Goal: Transaction & Acquisition: Download file/media

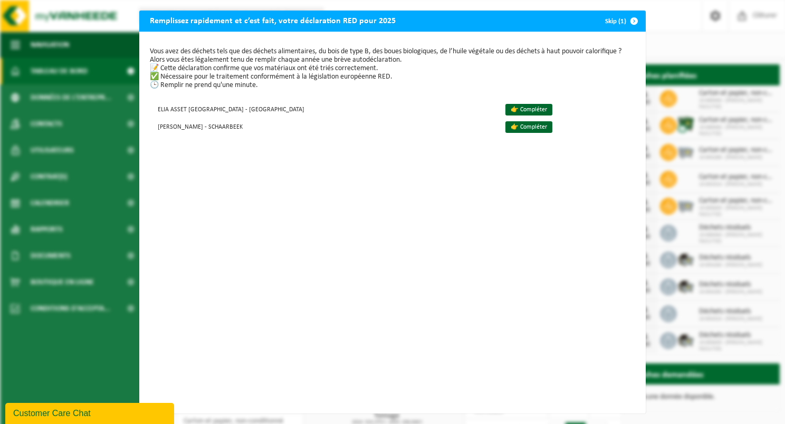
click at [614, 21] on button "Skip (1)" at bounding box center [621, 21] width 48 height 21
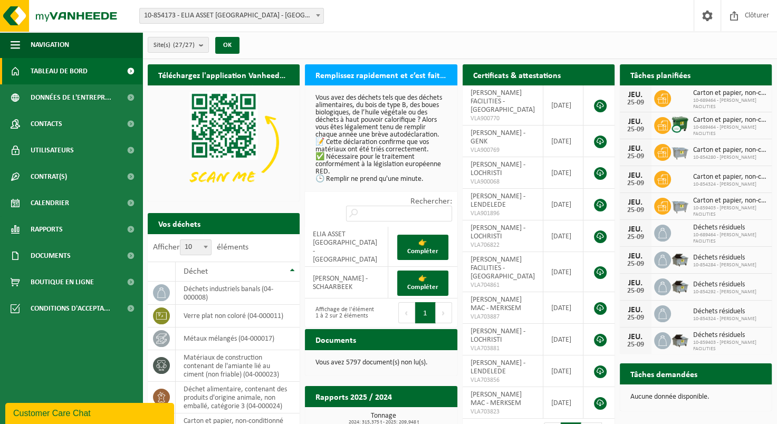
click at [319, 15] on b at bounding box center [318, 15] width 4 height 3
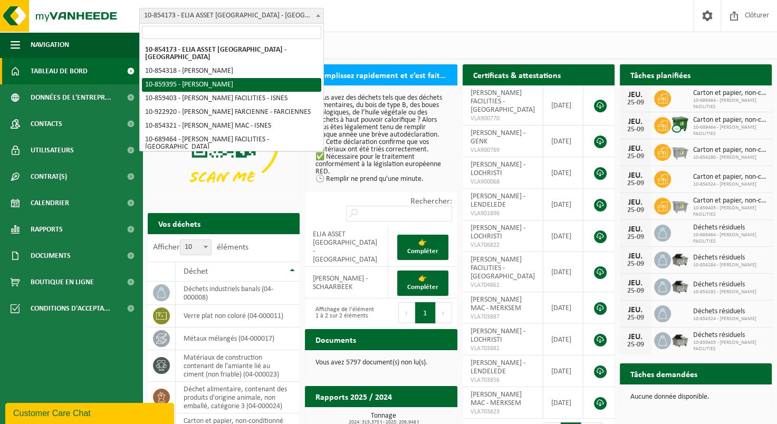
select select "99647"
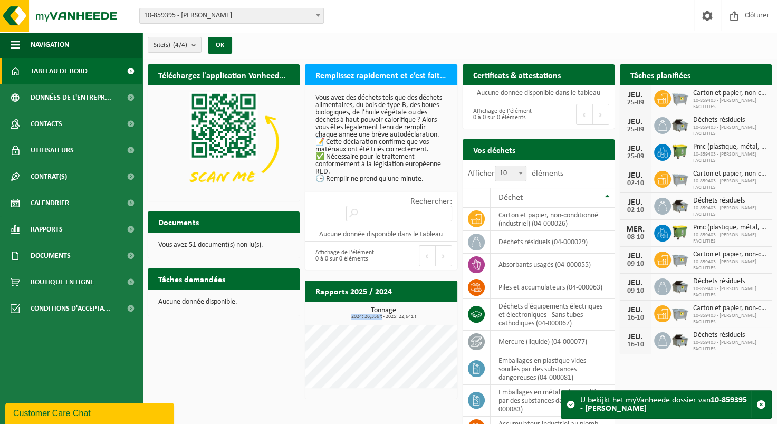
drag, startPoint x: 352, startPoint y: 316, endPoint x: 382, endPoint y: 315, distance: 30.1
click at [382, 315] on span "2024: 26,356 t - 2025: 22,641 t" at bounding box center [383, 317] width 147 height 5
click at [69, 225] on link "Rapports" at bounding box center [71, 229] width 143 height 26
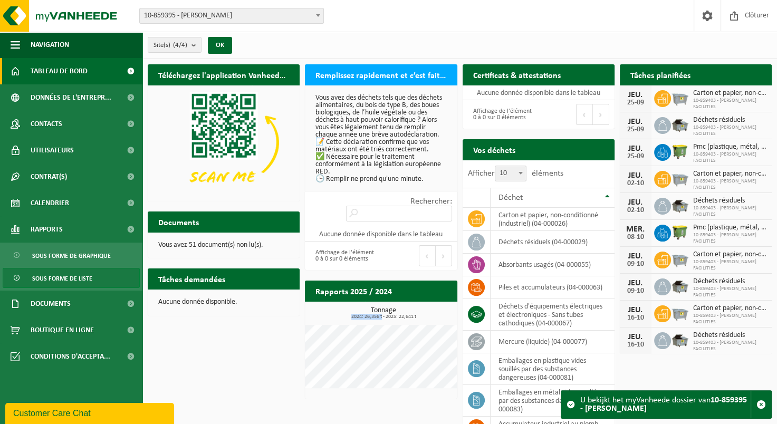
click at [90, 282] on span "Sous forme de liste" at bounding box center [62, 279] width 60 height 20
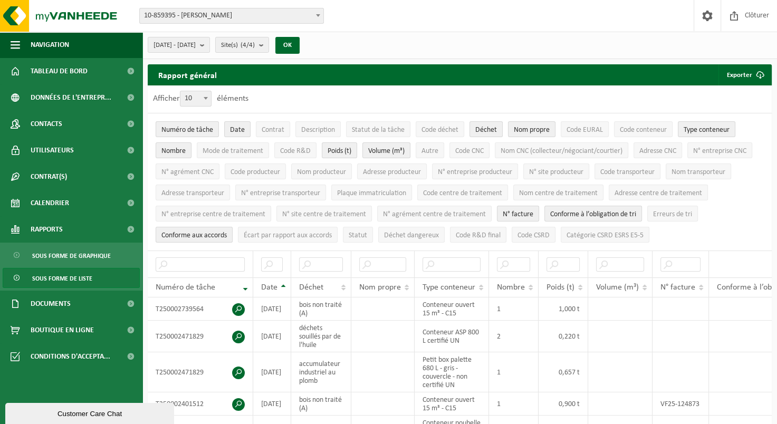
click at [97, 281] on link "Sous forme de liste" at bounding box center [71, 278] width 137 height 20
click at [286, 18] on span "10-859395 - [PERSON_NAME]" at bounding box center [232, 15] width 184 height 15
click at [287, 19] on span "10-859395 - [PERSON_NAME]" at bounding box center [232, 15] width 184 height 15
click at [241, 131] on span "Date" at bounding box center [237, 130] width 15 height 8
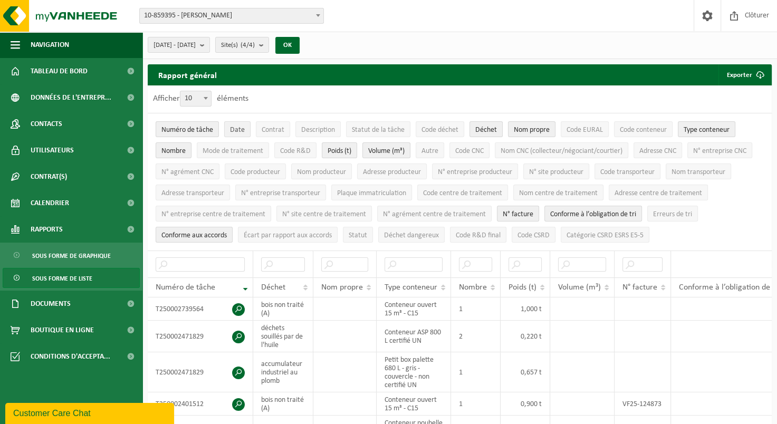
click at [241, 133] on span "Date" at bounding box center [237, 130] width 15 height 8
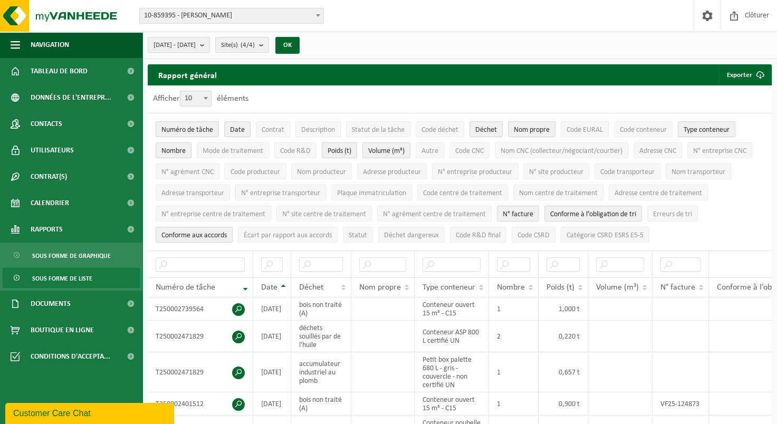
click at [196, 46] on span "[DATE] - [DATE]" at bounding box center [175, 45] width 42 height 16
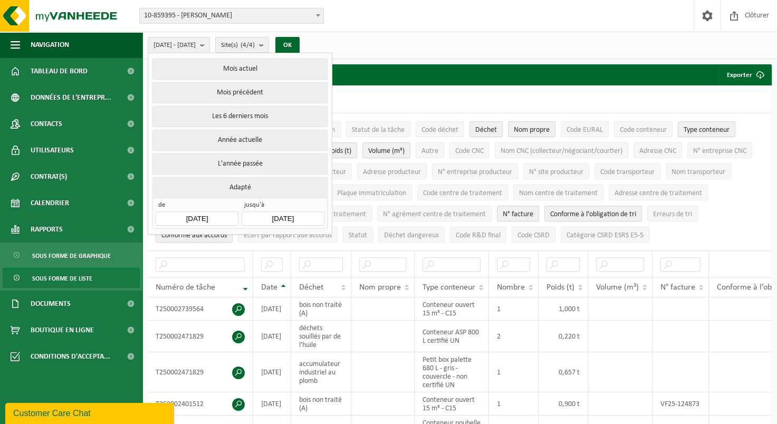
click at [221, 215] on input "2025-04-01" at bounding box center [197, 219] width 82 height 14
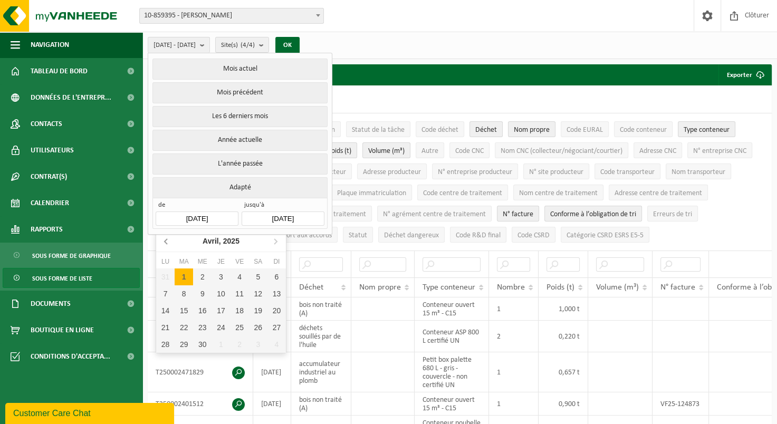
click at [169, 242] on icon at bounding box center [166, 241] width 17 height 17
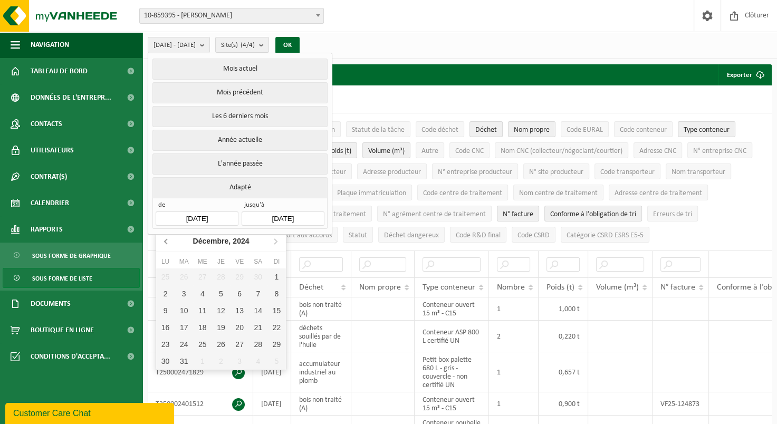
click at [169, 242] on icon at bounding box center [166, 241] width 17 height 17
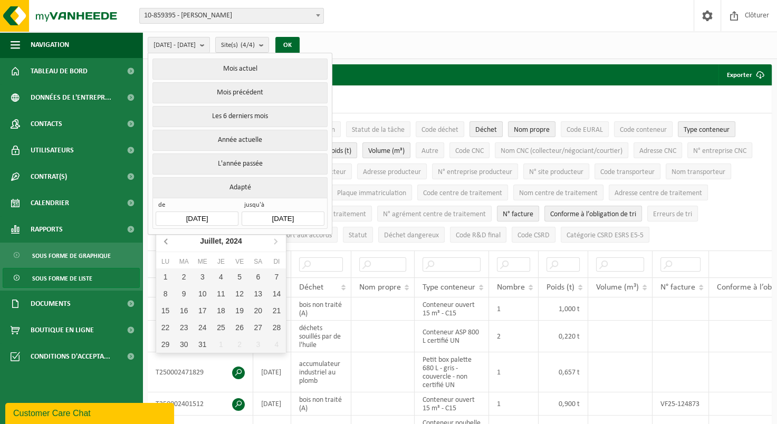
click at [169, 242] on icon at bounding box center [166, 241] width 17 height 17
click at [172, 241] on icon at bounding box center [166, 241] width 17 height 17
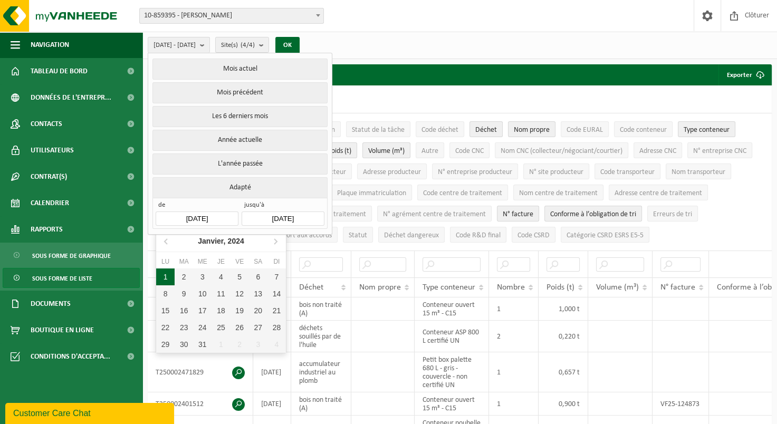
drag, startPoint x: 163, startPoint y: 276, endPoint x: 178, endPoint y: 269, distance: 16.6
click at [163, 276] on div "1" at bounding box center [165, 277] width 18 height 17
type input "2024-01-01"
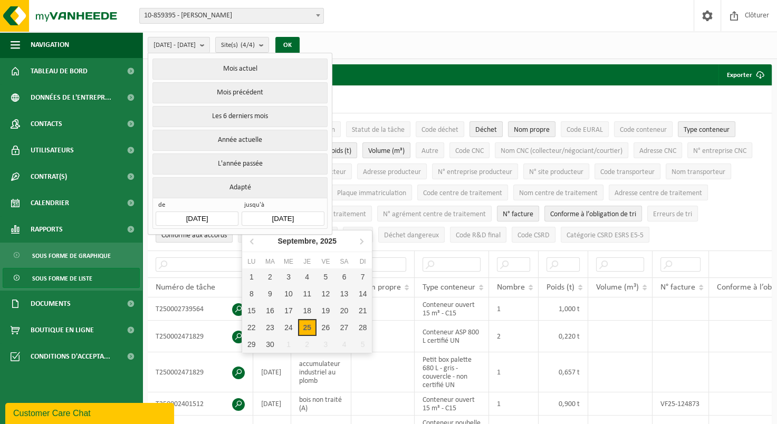
click at [296, 217] on input "2025-09-25" at bounding box center [283, 219] width 82 height 14
click at [251, 243] on icon at bounding box center [252, 241] width 17 height 17
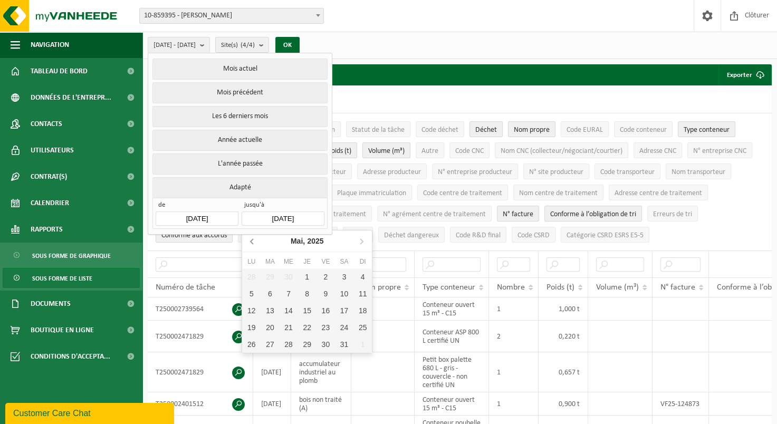
click at [251, 243] on icon at bounding box center [252, 241] width 17 height 17
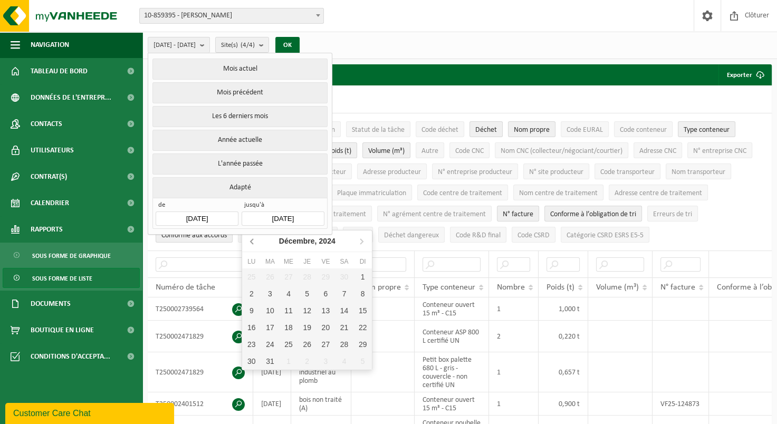
click at [251, 243] on icon at bounding box center [252, 241] width 17 height 17
click at [361, 241] on icon at bounding box center [361, 241] width 17 height 17
click at [276, 366] on div "31" at bounding box center [270, 361] width 18 height 17
type input "2024-12-31"
type input "2024-01-01"
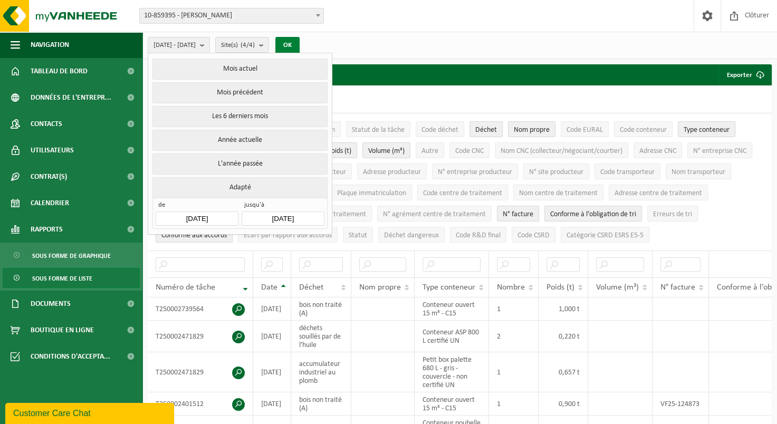
click at [300, 42] on button "OK" at bounding box center [288, 45] width 24 height 17
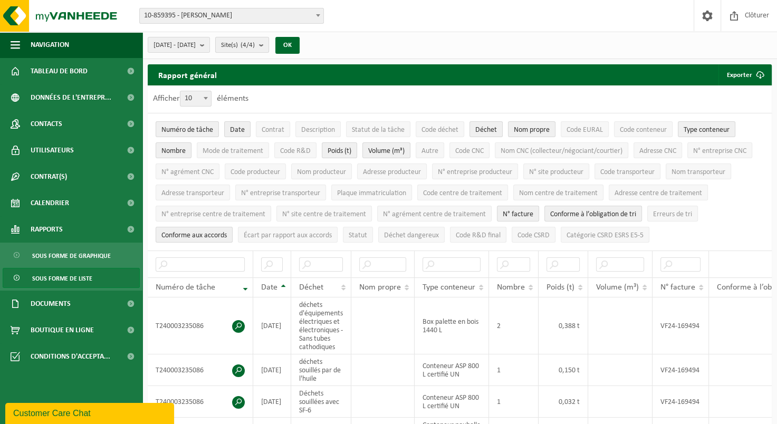
click at [269, 46] on b "submit" at bounding box center [264, 44] width 10 height 15
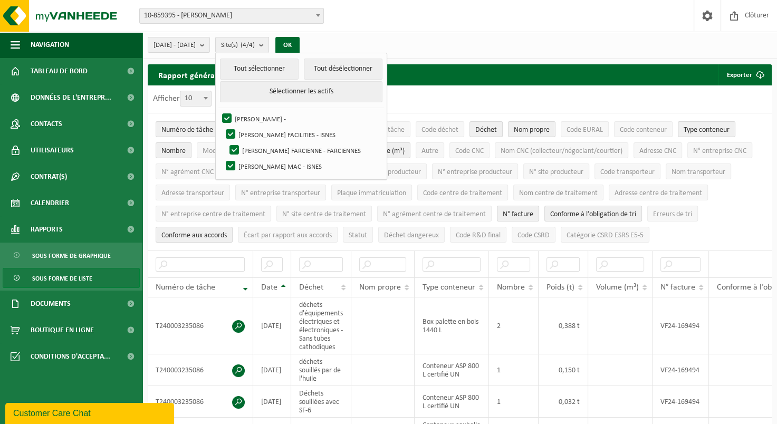
click at [269, 46] on b "submit" at bounding box center [264, 44] width 10 height 15
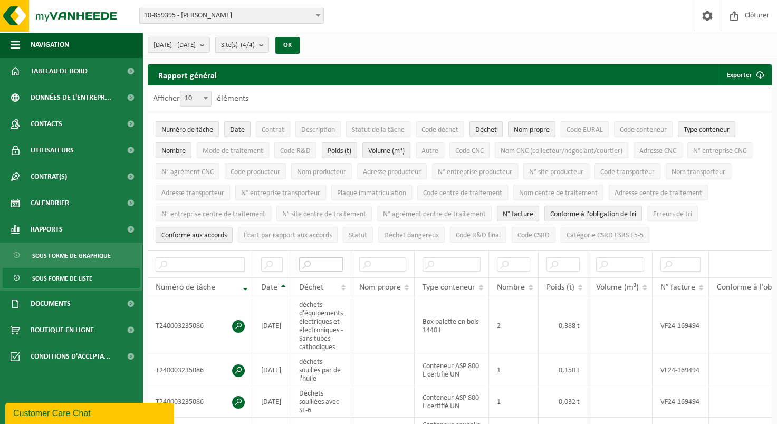
click at [330, 263] on input "text" at bounding box center [321, 265] width 44 height 14
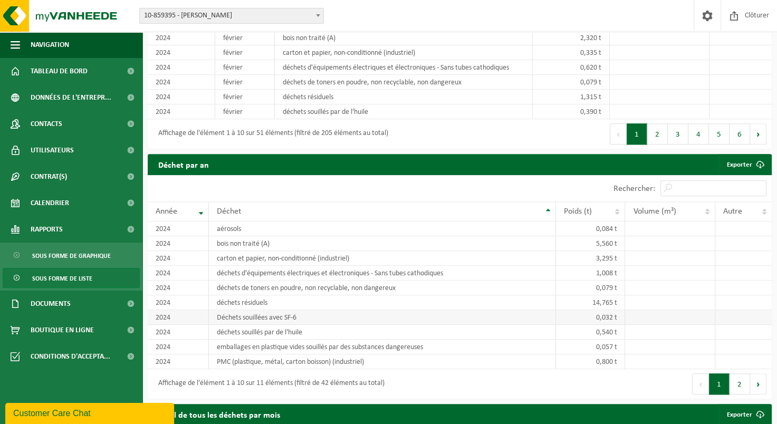
scroll to position [1056, 0]
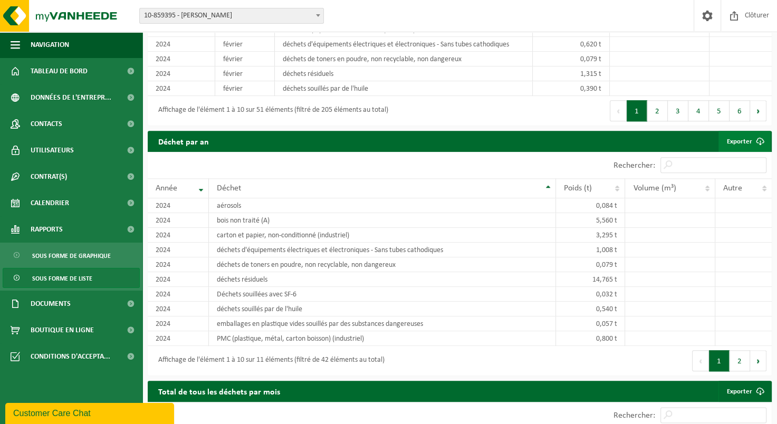
type input "papier"
click at [733, 146] on link "Exporter" at bounding box center [745, 141] width 52 height 21
click at [741, 363] on button "2" at bounding box center [740, 360] width 21 height 21
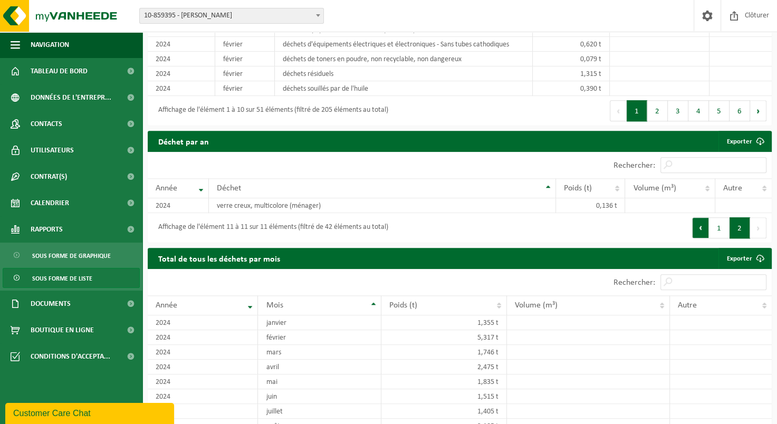
click at [698, 228] on button "Précédent" at bounding box center [700, 227] width 17 height 21
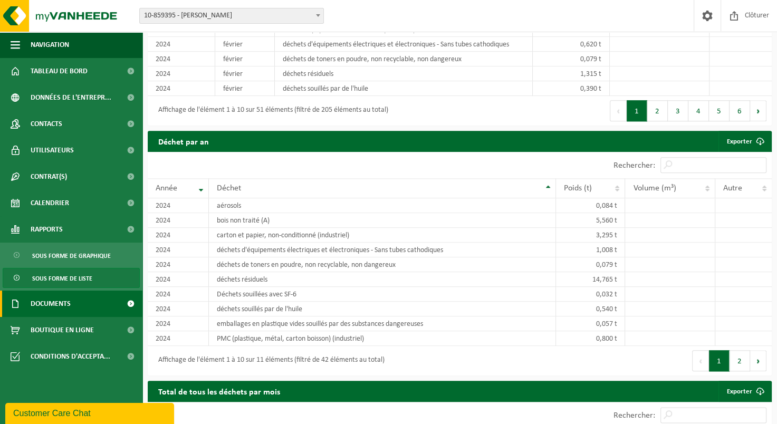
click at [41, 312] on span "Documents" at bounding box center [51, 304] width 40 height 26
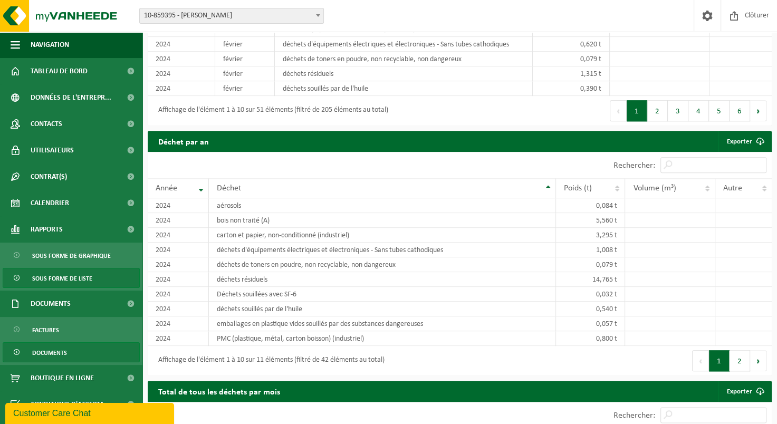
click at [52, 348] on span "Documents" at bounding box center [49, 353] width 35 height 20
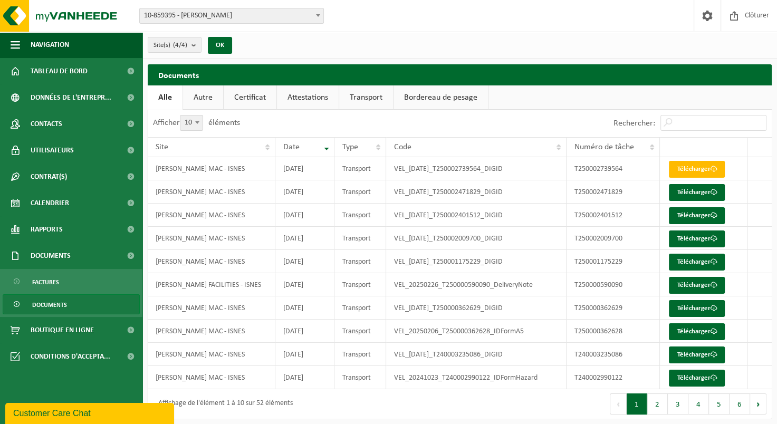
click at [304, 96] on link "Attestations" at bounding box center [308, 98] width 62 height 24
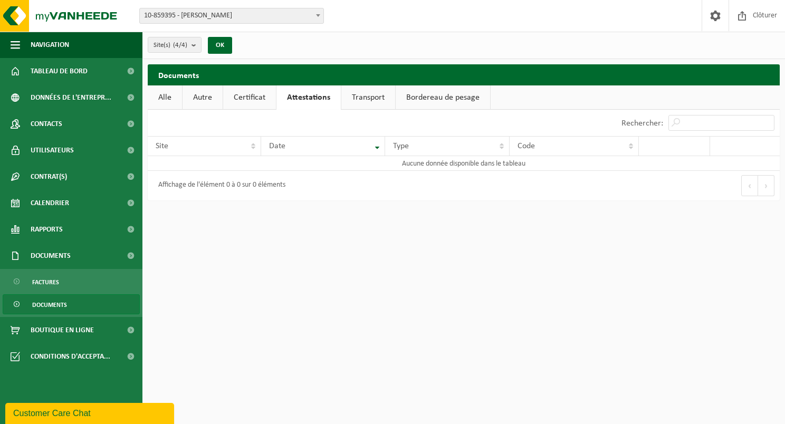
click at [267, 98] on link "Certificat" at bounding box center [249, 98] width 53 height 24
click at [317, 12] on span at bounding box center [318, 15] width 11 height 14
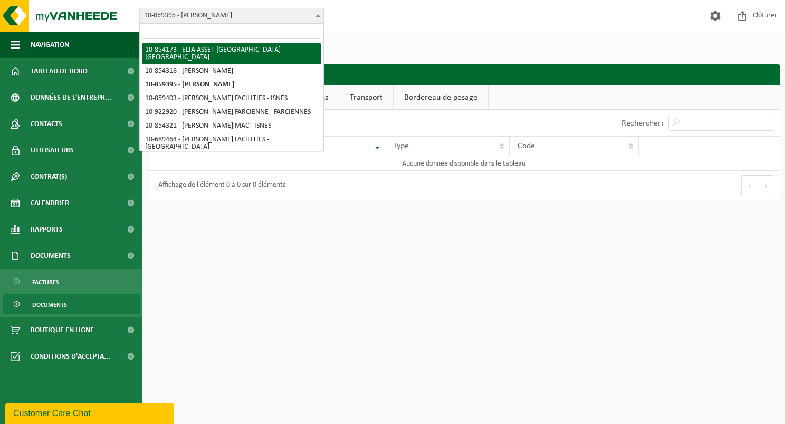
select select "97806"
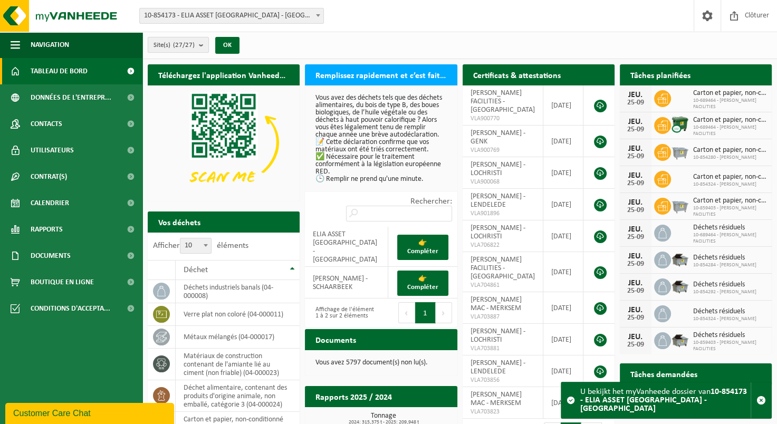
click at [205, 48] on b "submit" at bounding box center [204, 44] width 10 height 15
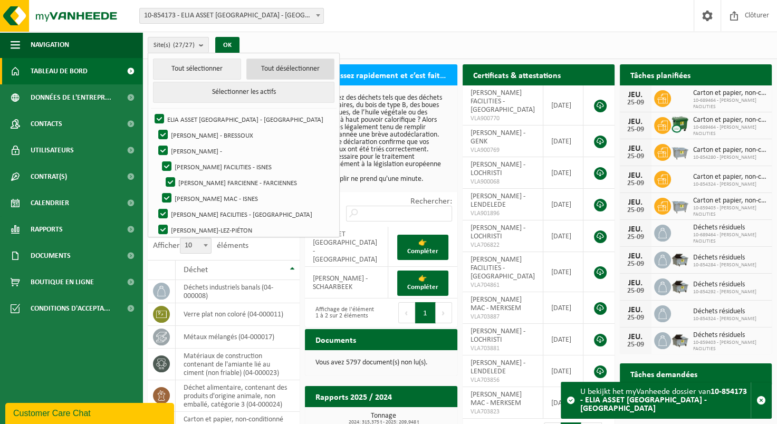
click at [283, 64] on button "Tout désélectionner" at bounding box center [290, 69] width 88 height 21
checkbox input "false"
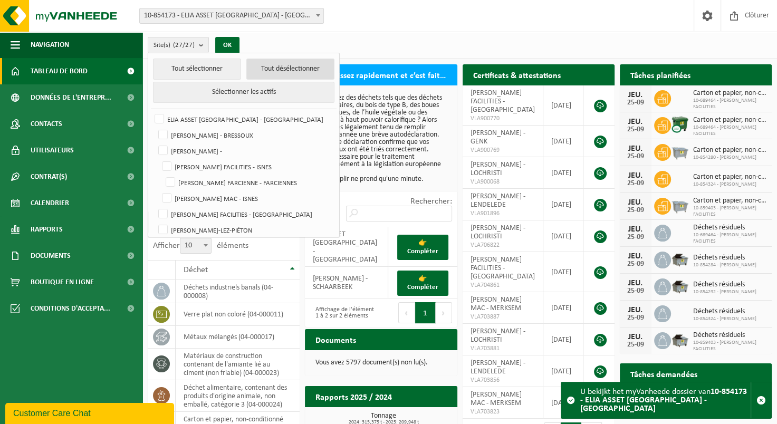
checkbox input "false"
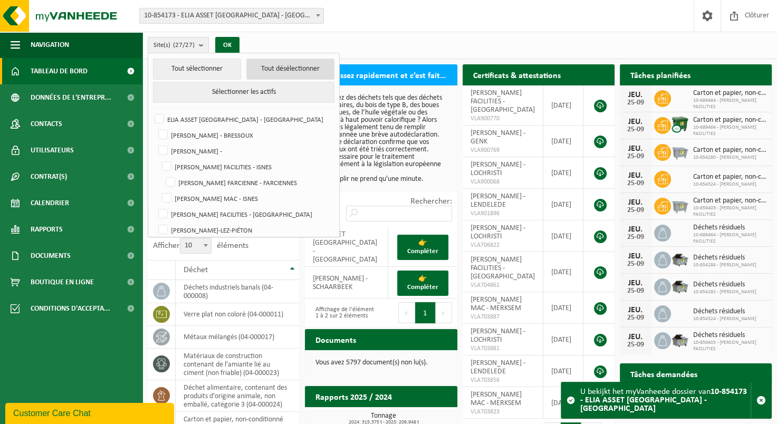
checkbox input "false"
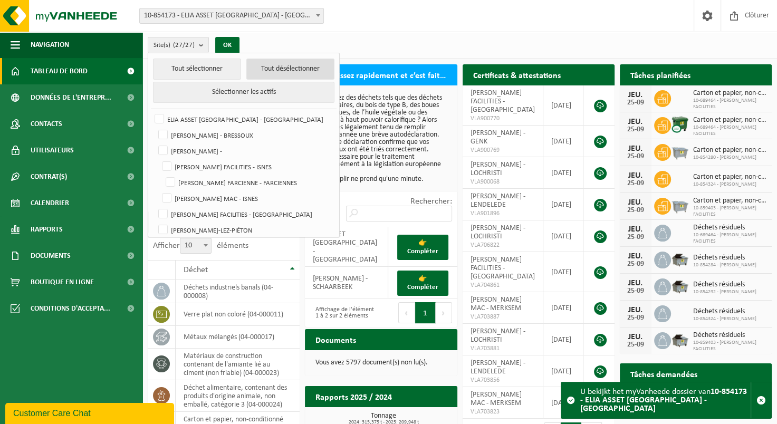
checkbox input "false"
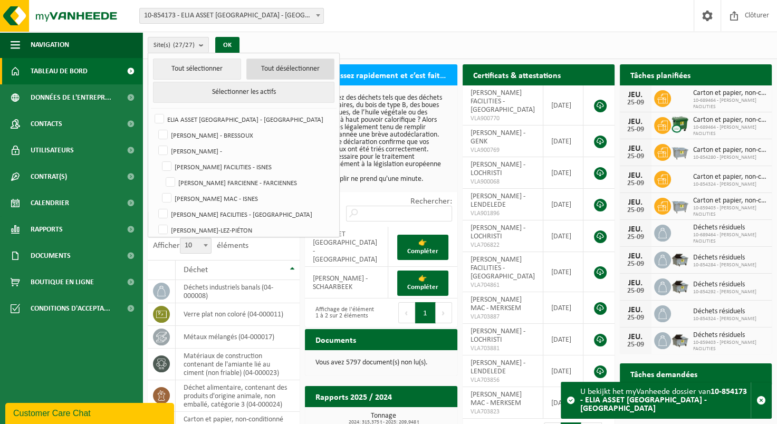
checkbox input "false"
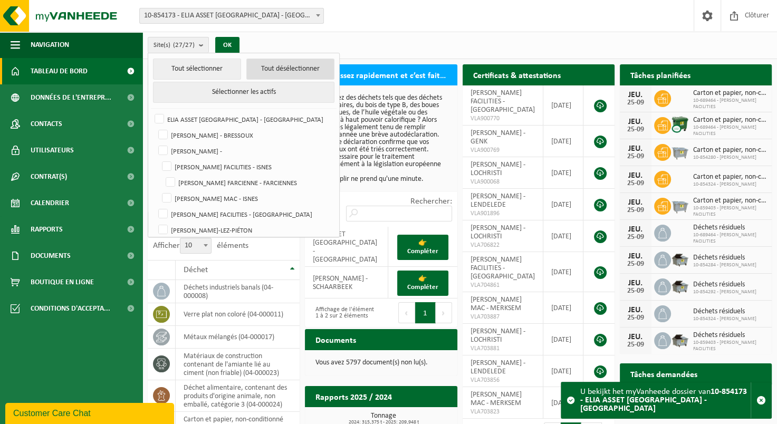
checkbox input "false"
click at [163, 134] on label "[PERSON_NAME] - BRESSOUX" at bounding box center [245, 135] width 178 height 16
click at [155, 127] on input "[PERSON_NAME] - BRESSOUX" at bounding box center [154, 127] width 1 height 1
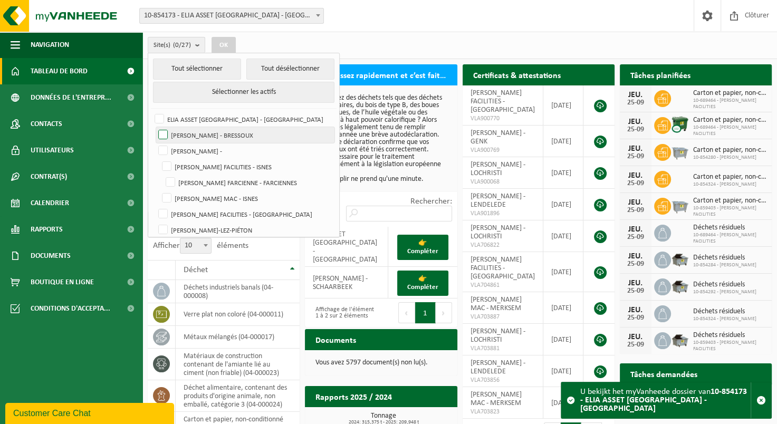
checkbox input "true"
click at [163, 150] on label "[PERSON_NAME] -" at bounding box center [245, 151] width 178 height 16
click at [155, 143] on input "[PERSON_NAME] -" at bounding box center [154, 143] width 1 height 1
checkbox input "true"
click at [346, 40] on div "Site(s) (2/27) Tout sélectionner Tout désélectionner Sélectionner les actifs EL…" at bounding box center [460, 45] width 635 height 27
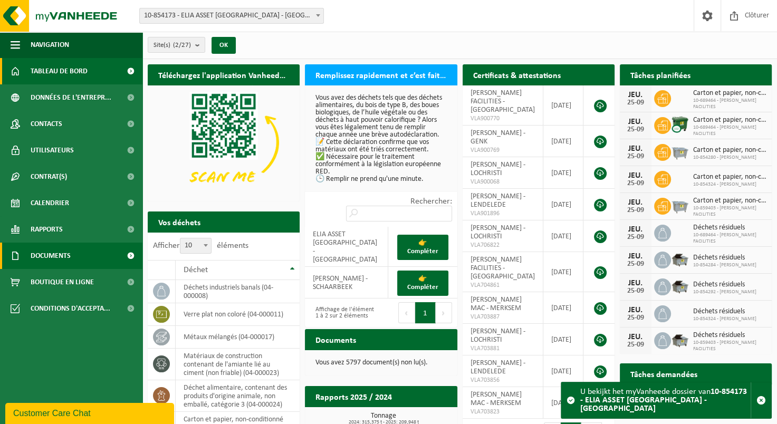
click at [68, 258] on span "Documents" at bounding box center [51, 256] width 40 height 26
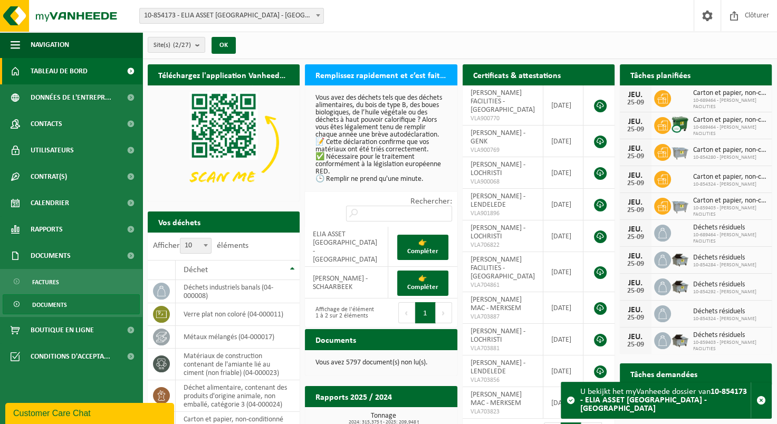
click at [60, 304] on span "Documents" at bounding box center [49, 305] width 35 height 20
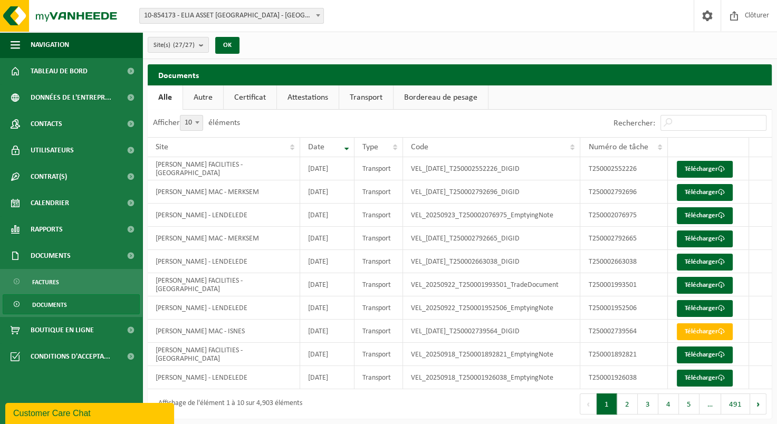
click at [316, 94] on link "Attestations" at bounding box center [308, 98] width 62 height 24
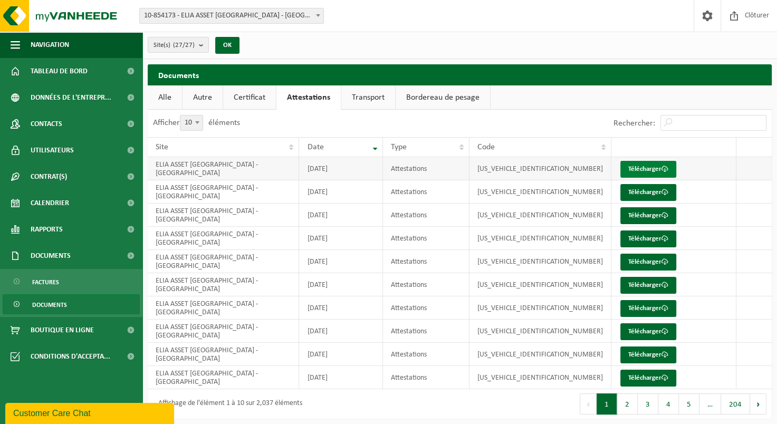
click at [645, 169] on link "Télécharger" at bounding box center [649, 169] width 56 height 17
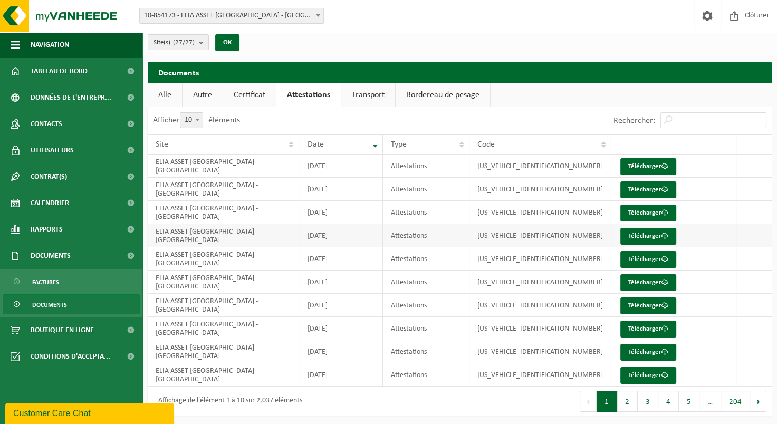
scroll to position [3, 0]
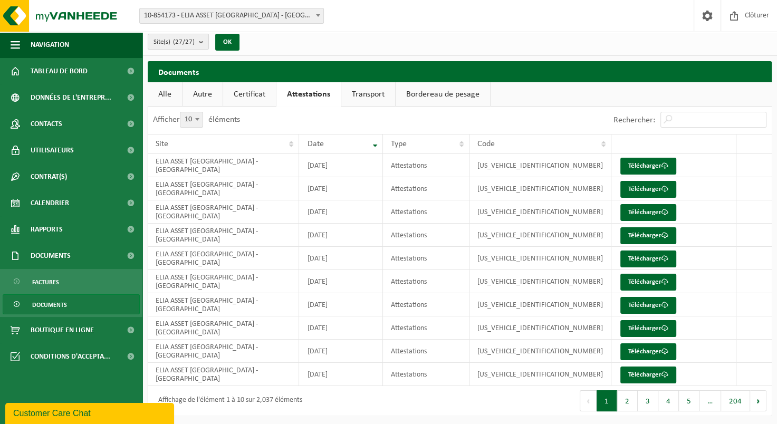
click at [205, 41] on b "submit" at bounding box center [204, 41] width 10 height 15
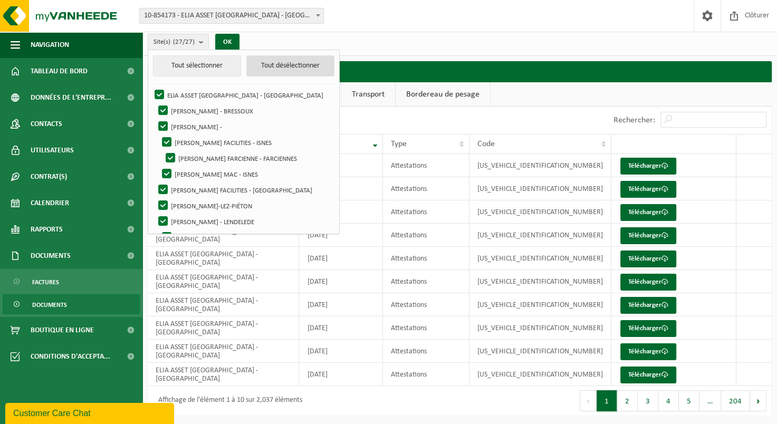
click at [305, 66] on button "Tout désélectionner" at bounding box center [290, 65] width 88 height 21
checkbox input "false"
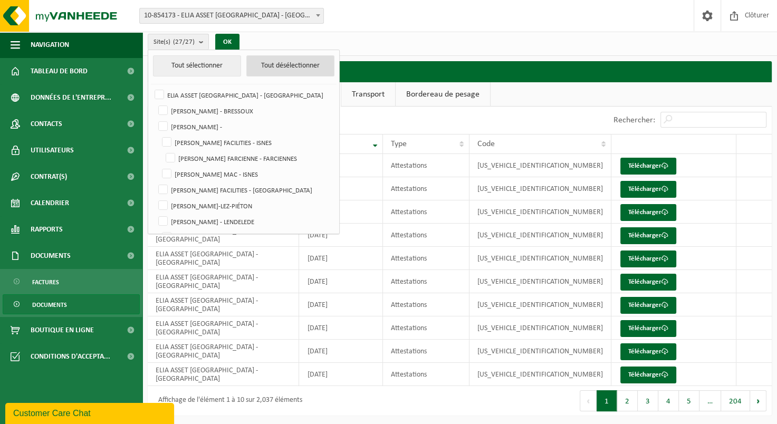
checkbox input "false"
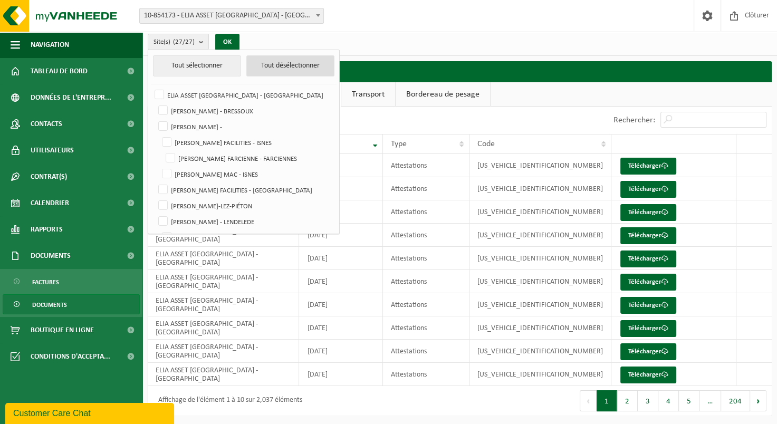
checkbox input "false"
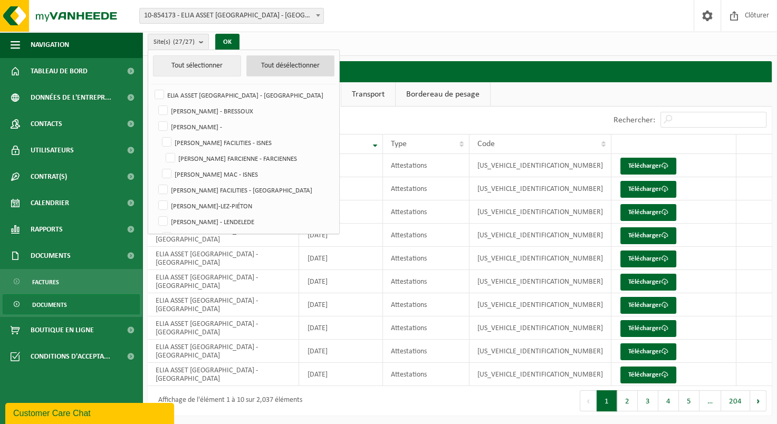
checkbox input "false"
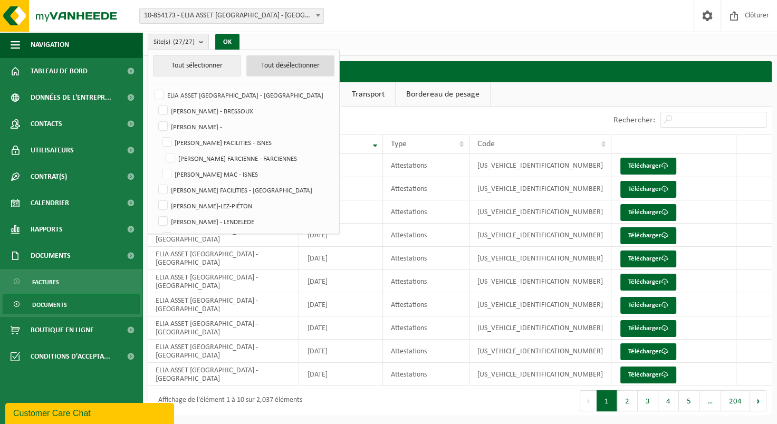
checkbox input "false"
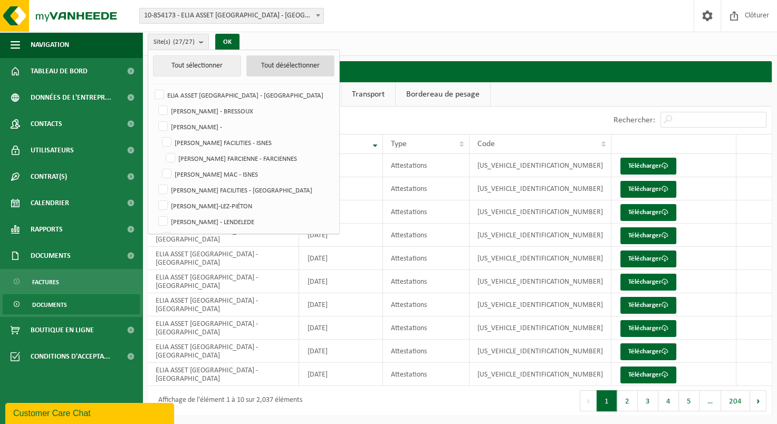
checkbox input "false"
click at [161, 110] on label "[PERSON_NAME] - BRESSOUX" at bounding box center [245, 111] width 178 height 16
click at [155, 103] on input "[PERSON_NAME] - BRESSOUX" at bounding box center [154, 102] width 1 height 1
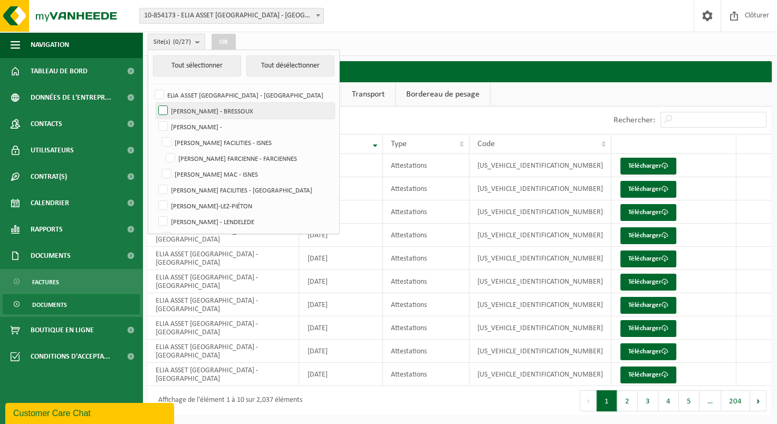
checkbox input "true"
click at [163, 126] on label "[PERSON_NAME] -" at bounding box center [245, 127] width 178 height 16
click at [155, 119] on input "[PERSON_NAME] -" at bounding box center [154, 118] width 1 height 1
checkbox input "true"
click at [166, 137] on label "[PERSON_NAME] FACILITIES - ISNES" at bounding box center [247, 143] width 175 height 16
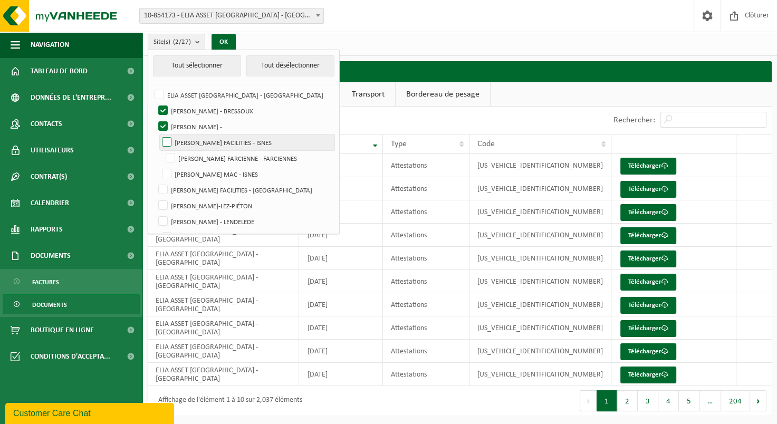
click at [158, 135] on input "[PERSON_NAME] FACILITIES - ISNES" at bounding box center [158, 134] width 1 height 1
checkbox input "true"
click at [167, 156] on label "[PERSON_NAME] FARCIENNE - FARCIENNES" at bounding box center [249, 158] width 171 height 16
click at [162, 150] on input "[PERSON_NAME] FARCIENNE - FARCIENNES" at bounding box center [162, 150] width 1 height 1
checkbox input "true"
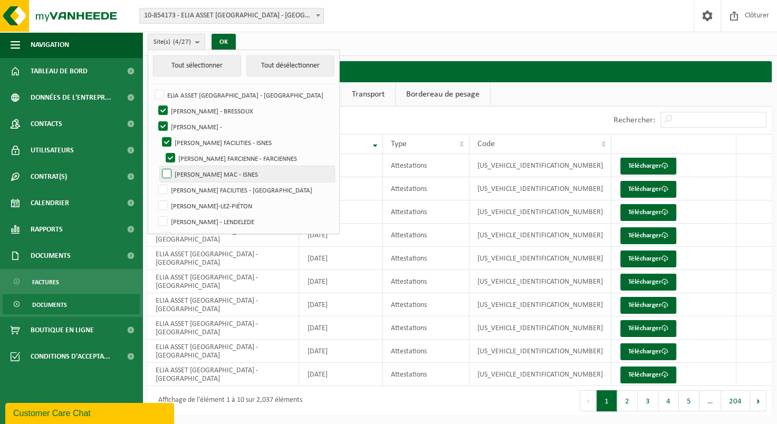
click at [167, 175] on label "[PERSON_NAME] MAC - ISNES" at bounding box center [247, 174] width 175 height 16
click at [158, 166] on input "[PERSON_NAME] MAC - ISNES" at bounding box center [158, 166] width 1 height 1
checkbox input "true"
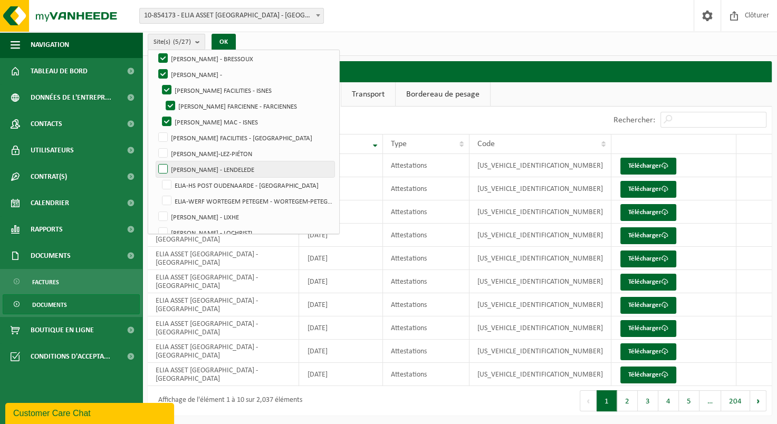
scroll to position [53, 0]
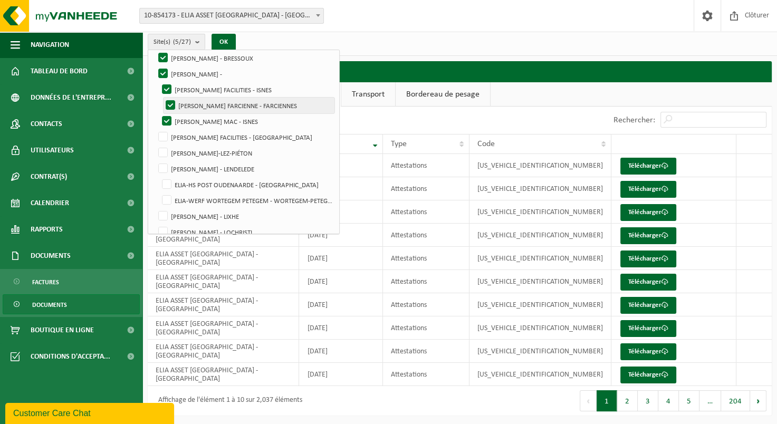
click at [173, 104] on label "[PERSON_NAME] FARCIENNE - FARCIENNES" at bounding box center [249, 106] width 171 height 16
click at [162, 98] on input "[PERSON_NAME] FARCIENNE - FARCIENNES" at bounding box center [162, 97] width 1 height 1
checkbox input "false"
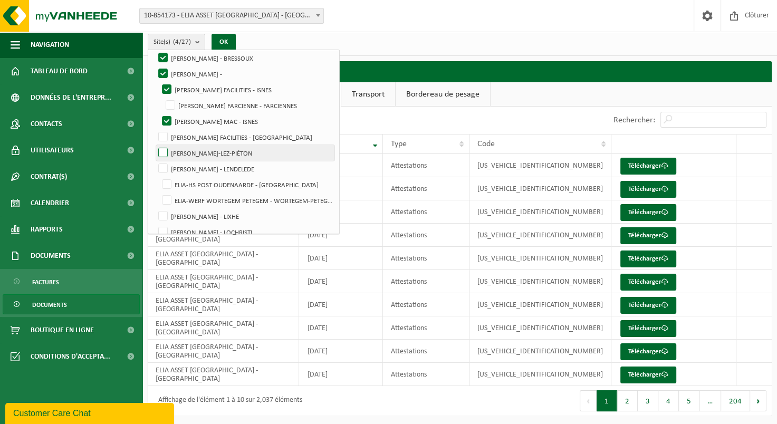
click at [164, 153] on label "[PERSON_NAME]-LEZ-PIÉTON" at bounding box center [245, 153] width 178 height 16
click at [155, 145] on input "[PERSON_NAME]-LEZ-PIÉTON" at bounding box center [154, 145] width 1 height 1
checkbox input "true"
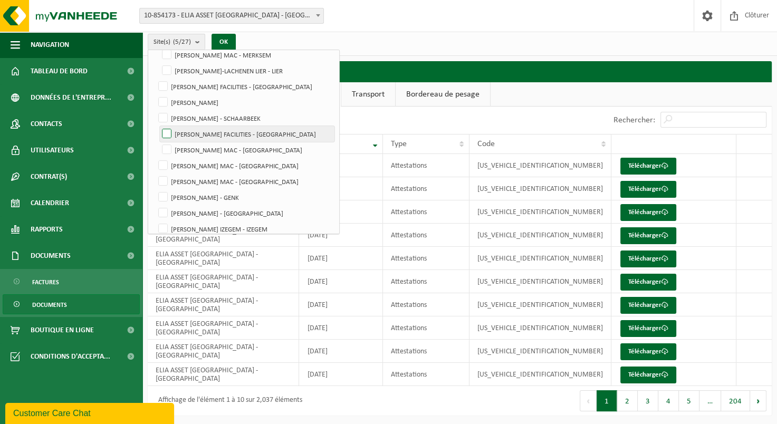
scroll to position [285, 0]
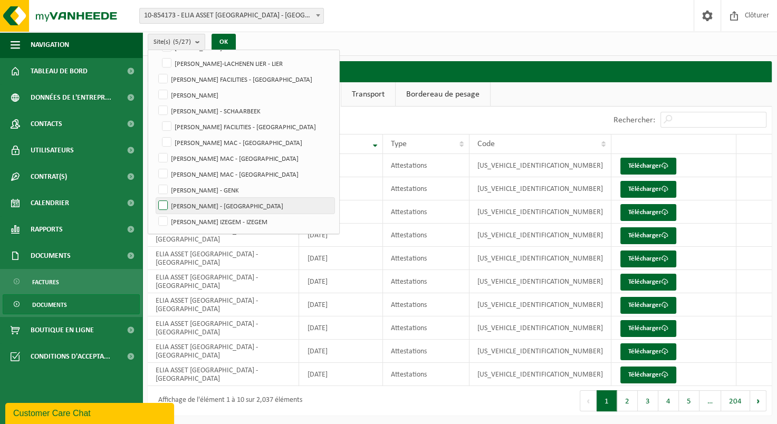
click at [166, 205] on label "[PERSON_NAME] - [GEOGRAPHIC_DATA]" at bounding box center [245, 206] width 178 height 16
click at [155, 198] on input "[PERSON_NAME] - [GEOGRAPHIC_DATA]" at bounding box center [154, 197] width 1 height 1
checkbox input "true"
click at [227, 41] on button "OK" at bounding box center [224, 42] width 24 height 17
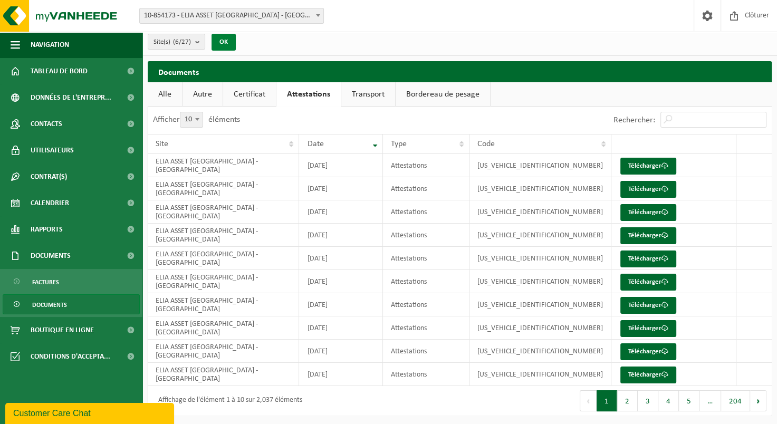
click at [227, 41] on button "OK" at bounding box center [224, 42] width 24 height 17
click at [228, 42] on button "OK" at bounding box center [224, 42] width 24 height 17
click at [229, 35] on button "OK" at bounding box center [224, 42] width 24 height 17
click at [737, 16] on span at bounding box center [735, 15] width 16 height 31
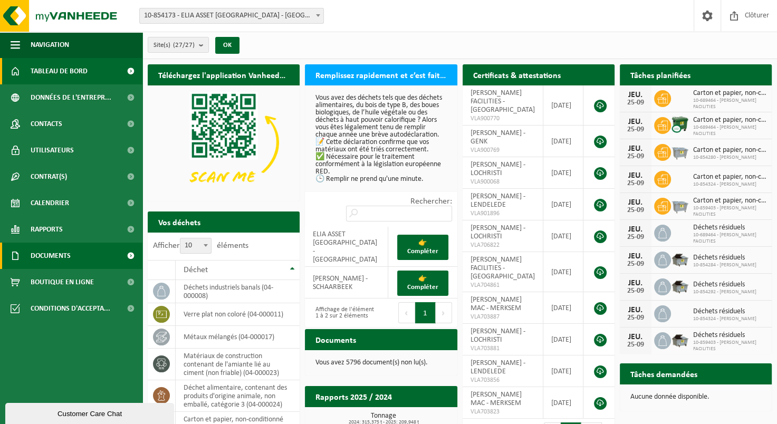
click at [73, 258] on link "Documents" at bounding box center [71, 256] width 143 height 26
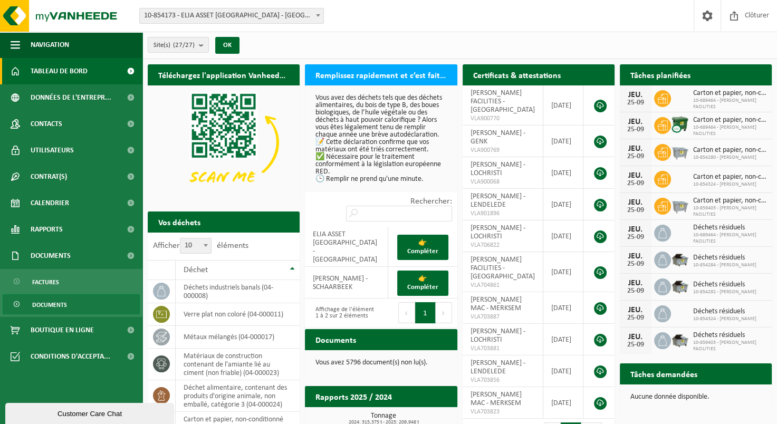
click at [62, 304] on span "Documents" at bounding box center [49, 305] width 35 height 20
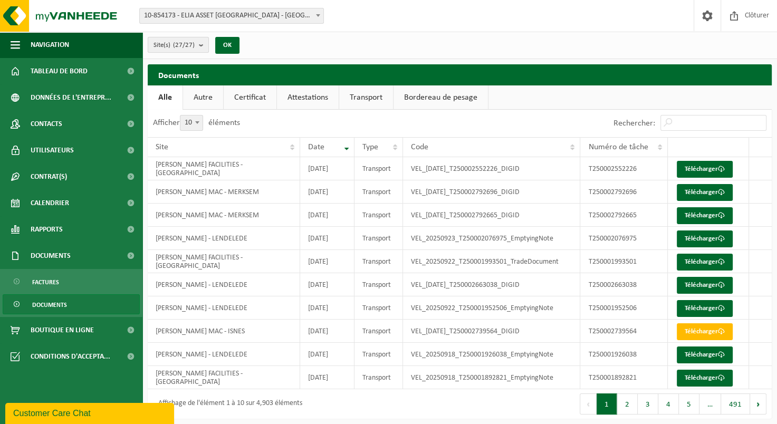
click at [205, 50] on b "submit" at bounding box center [204, 44] width 10 height 15
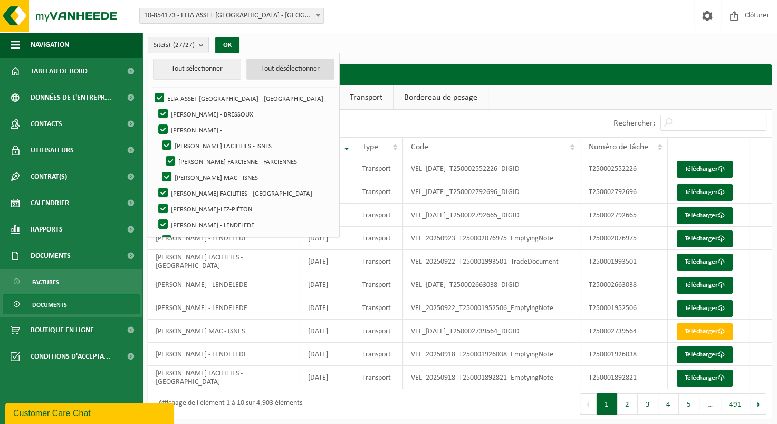
click at [276, 70] on button "Tout désélectionner" at bounding box center [290, 69] width 88 height 21
checkbox input "false"
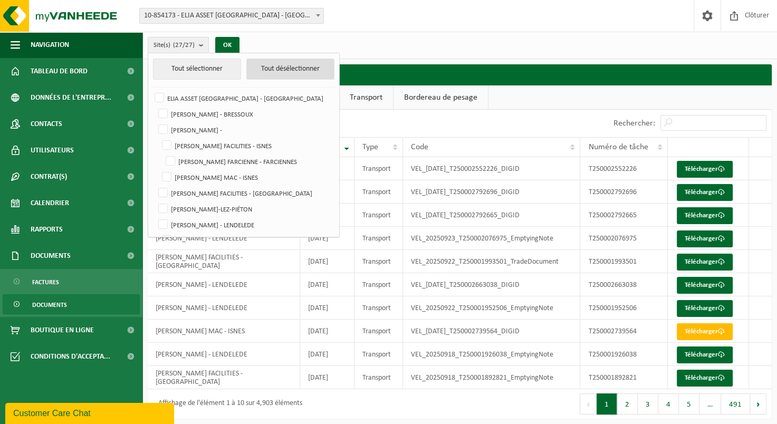
checkbox input "false"
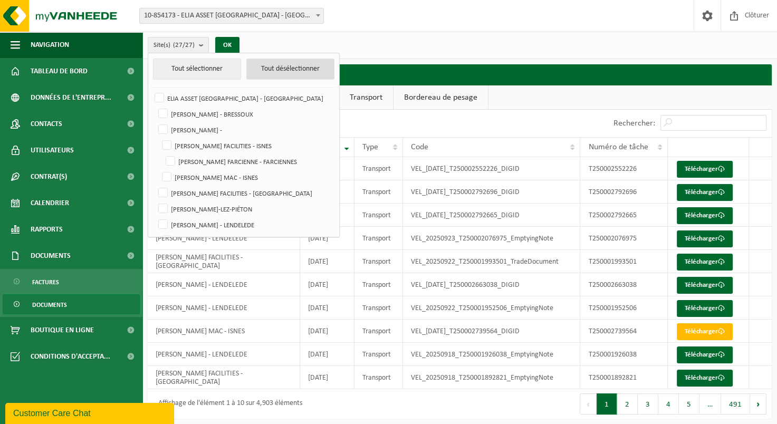
checkbox input "false"
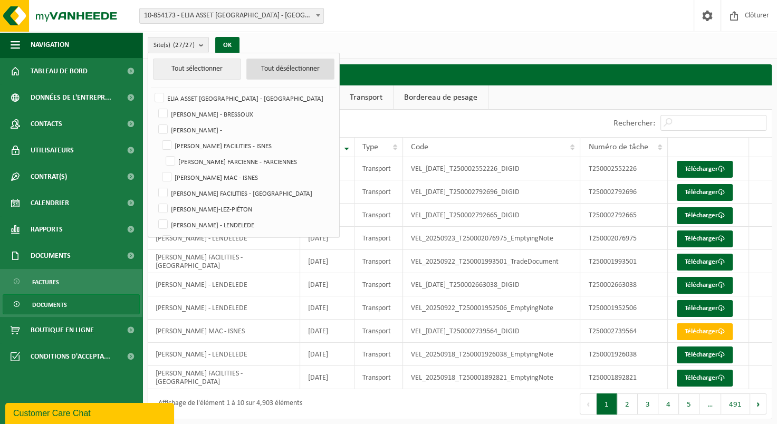
checkbox input "false"
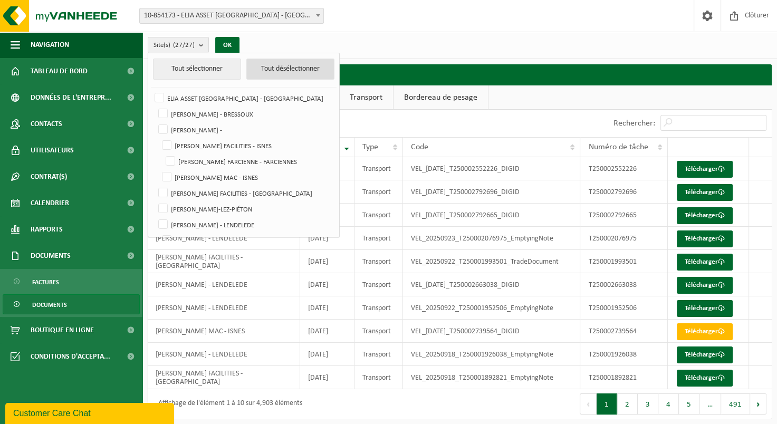
checkbox input "false"
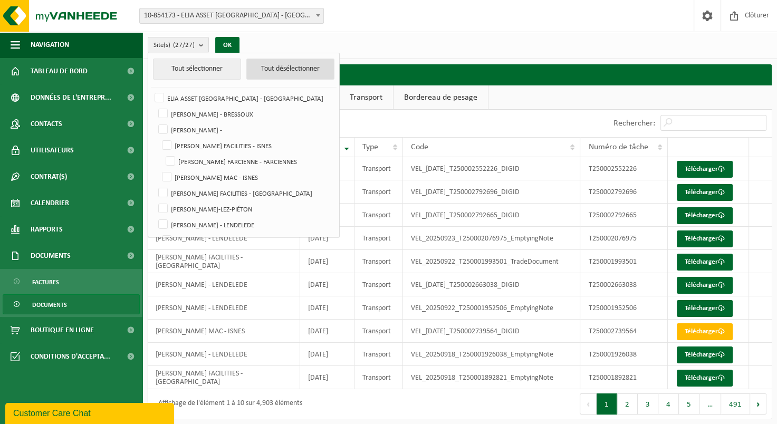
checkbox input "false"
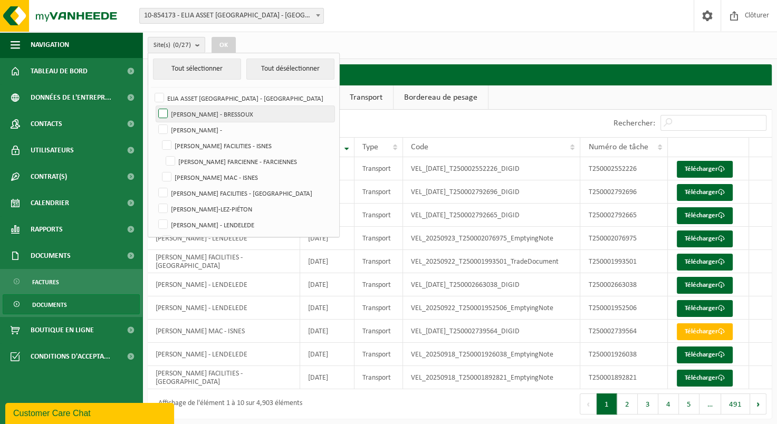
click at [196, 116] on label "[PERSON_NAME] - BRESSOUX" at bounding box center [245, 114] width 178 height 16
click at [155, 106] on input "[PERSON_NAME] - BRESSOUX" at bounding box center [154, 106] width 1 height 1
checkbox input "true"
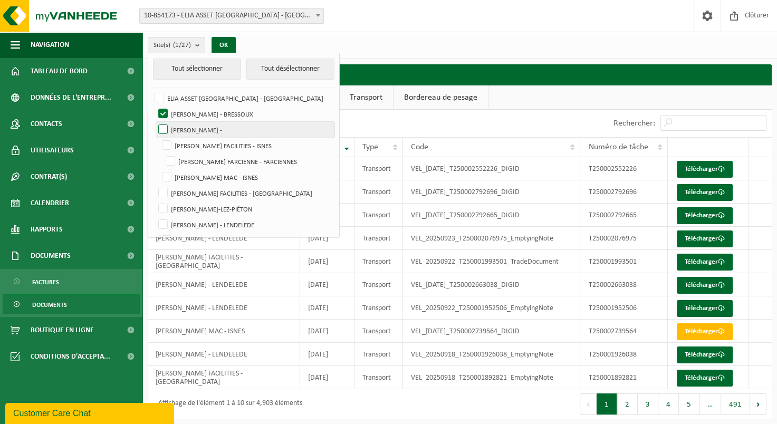
click at [192, 131] on label "[PERSON_NAME] -" at bounding box center [245, 130] width 178 height 16
click at [155, 122] on input "[PERSON_NAME] -" at bounding box center [154, 121] width 1 height 1
checkbox input "true"
click at [166, 143] on label "[PERSON_NAME] FACILITIES - ISNES" at bounding box center [247, 146] width 175 height 16
click at [158, 138] on input "[PERSON_NAME] FACILITIES - ISNES" at bounding box center [158, 137] width 1 height 1
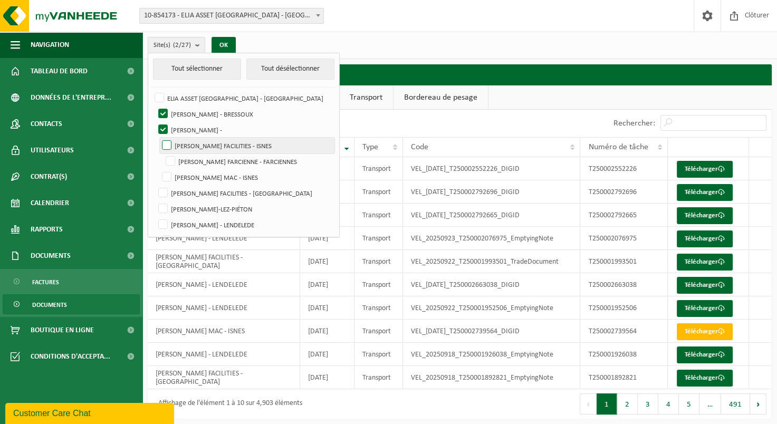
checkbox input "true"
click at [168, 158] on label "[PERSON_NAME] FARCIENNE - FARCIENNES" at bounding box center [249, 162] width 171 height 16
click at [162, 154] on input "[PERSON_NAME] FARCIENNE - FARCIENNES" at bounding box center [162, 153] width 1 height 1
click at [168, 158] on label "[PERSON_NAME] FARCIENNE - FARCIENNES" at bounding box center [249, 162] width 171 height 16
click at [162, 154] on input "[PERSON_NAME] FARCIENNE - FARCIENNES" at bounding box center [162, 153] width 1 height 1
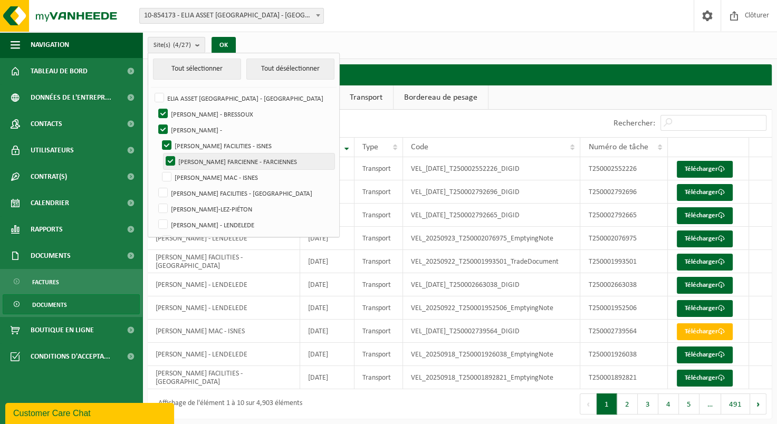
checkbox input "false"
click at [168, 179] on label "[PERSON_NAME] MAC - ISNES" at bounding box center [247, 177] width 175 height 16
click at [158, 169] on input "[PERSON_NAME] MAC - ISNES" at bounding box center [158, 169] width 1 height 1
checkbox input "true"
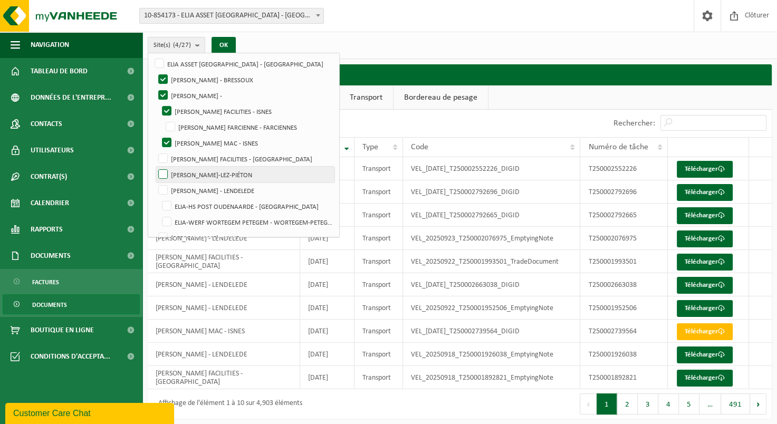
scroll to position [53, 0]
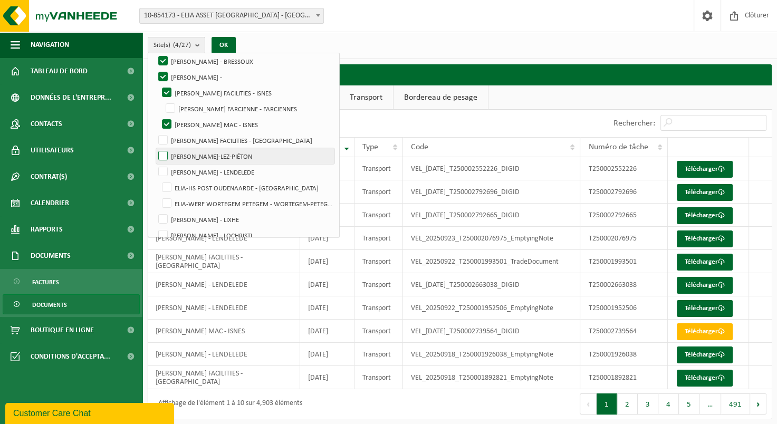
click at [163, 156] on label "ELIA GOUY - GOUY-LEZ-PIÉTON" at bounding box center [245, 156] width 178 height 16
click at [155, 148] on input "ELIA GOUY - GOUY-LEZ-PIÉTON" at bounding box center [154, 148] width 1 height 1
checkbox input "true"
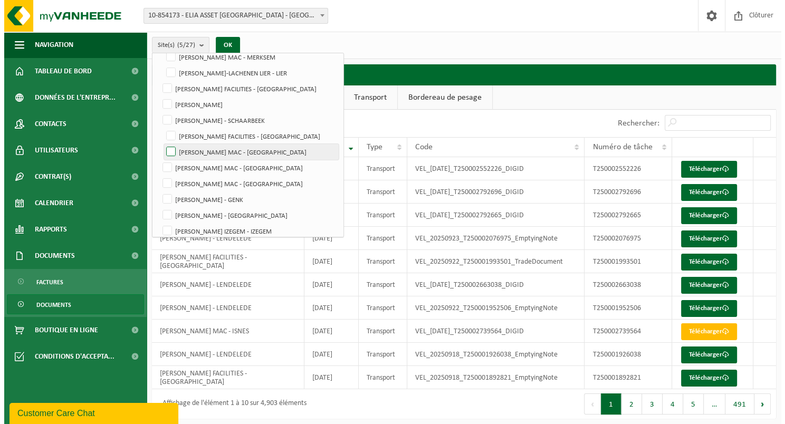
scroll to position [285, 0]
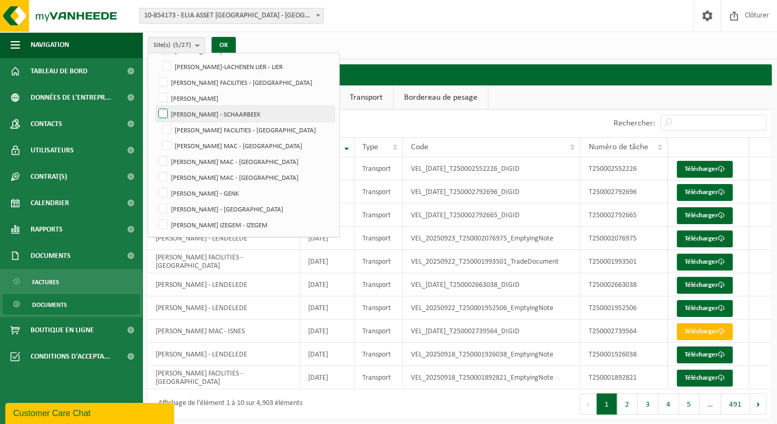
click at [160, 111] on label "ELIA SCHAARBEEK - SCHAARBEEK" at bounding box center [245, 114] width 178 height 16
click at [155, 106] on input "ELIA SCHAARBEEK - SCHAARBEEK" at bounding box center [154, 106] width 1 height 1
click at [163, 114] on label "ELIA SCHAARBEEK - SCHAARBEEK" at bounding box center [245, 114] width 178 height 16
click at [155, 106] on input "ELIA SCHAARBEEK - SCHAARBEEK" at bounding box center [154, 106] width 1 height 1
checkbox input "false"
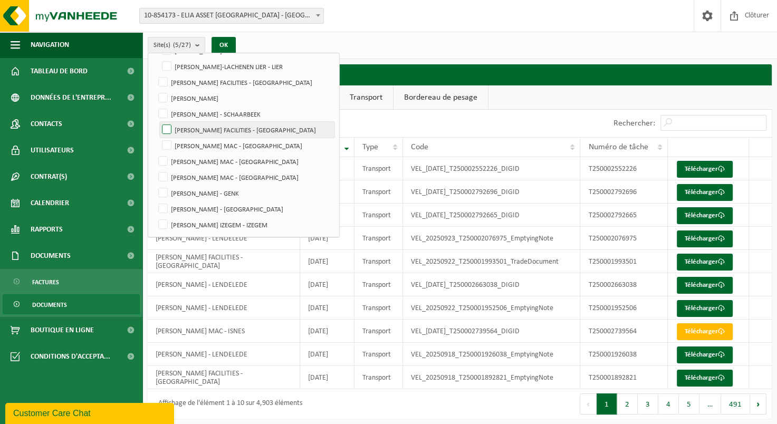
click at [168, 128] on label "ELIA SCHAARBEEK FACILITIES - BRUXELLES" at bounding box center [247, 130] width 175 height 16
click at [158, 122] on input "ELIA SCHAARBEEK FACILITIES - BRUXELLES" at bounding box center [158, 121] width 1 height 1
checkbox input "true"
click at [167, 143] on label "ELIA SCHAARBEEK MAC - BRUXELLES" at bounding box center [247, 146] width 175 height 16
click at [158, 138] on input "ELIA SCHAARBEEK MAC - BRUXELLES" at bounding box center [158, 137] width 1 height 1
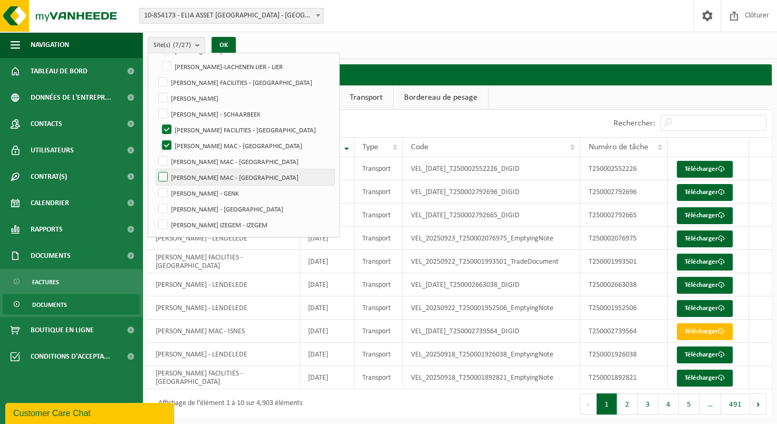
click at [163, 177] on label "ELIA SCHAARBEEK MAC - BRUXELLES" at bounding box center [245, 177] width 178 height 16
click at [158, 138] on input "ELIA SCHAARBEEK MAC - BRUXELLES" at bounding box center [158, 137] width 1 height 1
click at [163, 177] on label "ELIA SCHAARBEEK MAC - BRUXELLES" at bounding box center [245, 177] width 178 height 16
click at [158, 138] on input "ELIA SCHAARBEEK MAC - BRUXELLES" at bounding box center [158, 137] width 1 height 1
click at [163, 177] on label "ELIA SCHAARBEEK MAC - BRUXELLES" at bounding box center [245, 177] width 178 height 16
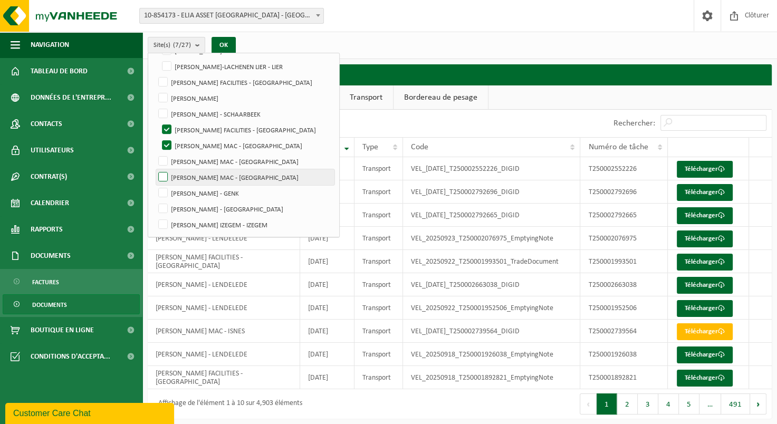
click at [158, 138] on input "ELIA SCHAARBEEK MAC - BRUXELLES" at bounding box center [158, 137] width 1 height 1
click at [163, 177] on label "ELIA SCHAARBEEK MAC - BRUXELLES" at bounding box center [245, 177] width 178 height 16
click at [158, 138] on input "ELIA SCHAARBEEK MAC - BRUXELLES" at bounding box center [158, 137] width 1 height 1
checkbox input "true"
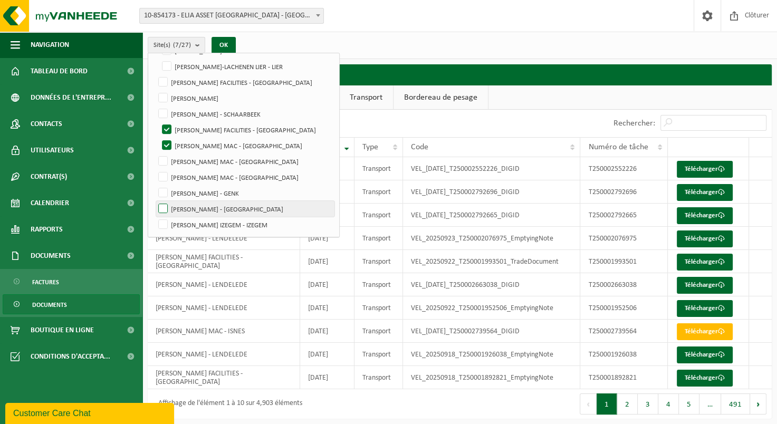
click at [166, 210] on label "ELIA VILLEROUX - VAUX-SUR-SÛRE" at bounding box center [245, 209] width 178 height 16
click at [155, 201] on input "ELIA VILLEROUX - VAUX-SUR-SÛRE" at bounding box center [154, 201] width 1 height 1
checkbox input "true"
click at [223, 40] on button "OK" at bounding box center [224, 45] width 24 height 17
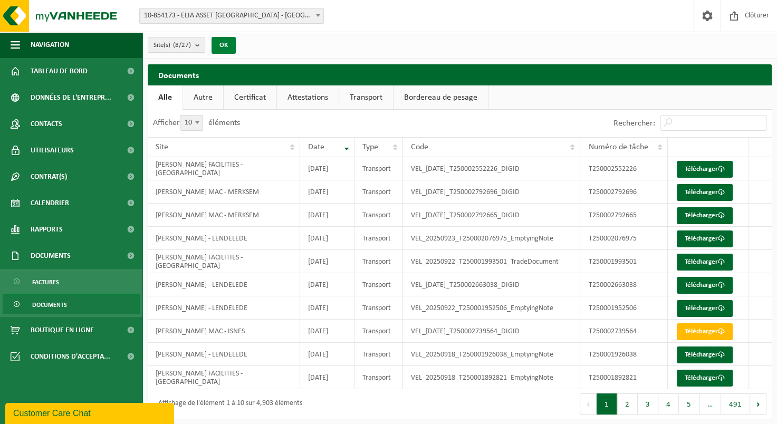
click at [223, 40] on button "OK" at bounding box center [224, 45] width 24 height 17
click at [283, 100] on link "Attestations" at bounding box center [308, 98] width 62 height 24
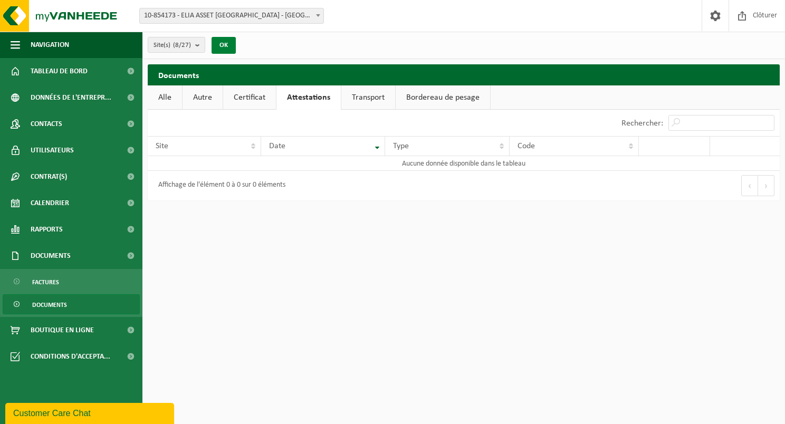
click at [228, 50] on button "OK" at bounding box center [224, 45] width 24 height 17
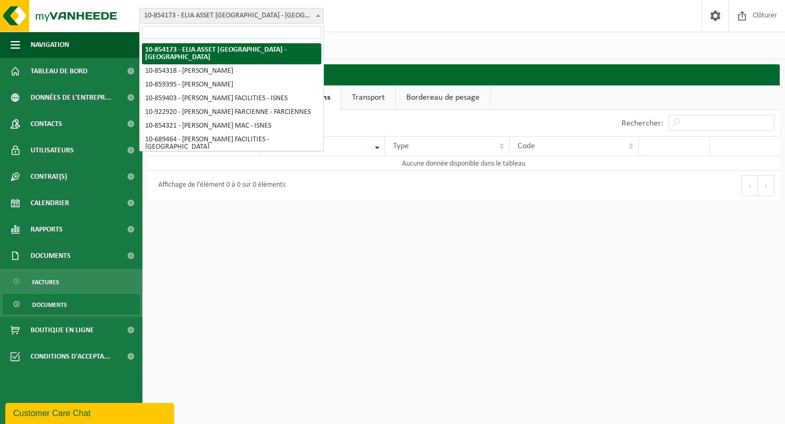
click at [247, 21] on span "10-854173 - ELIA ASSET [GEOGRAPHIC_DATA] - [GEOGRAPHIC_DATA]" at bounding box center [232, 15] width 184 height 15
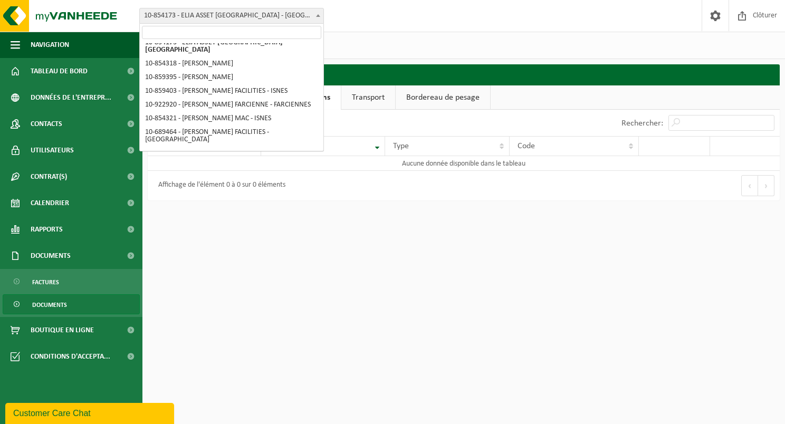
scroll to position [0, 0]
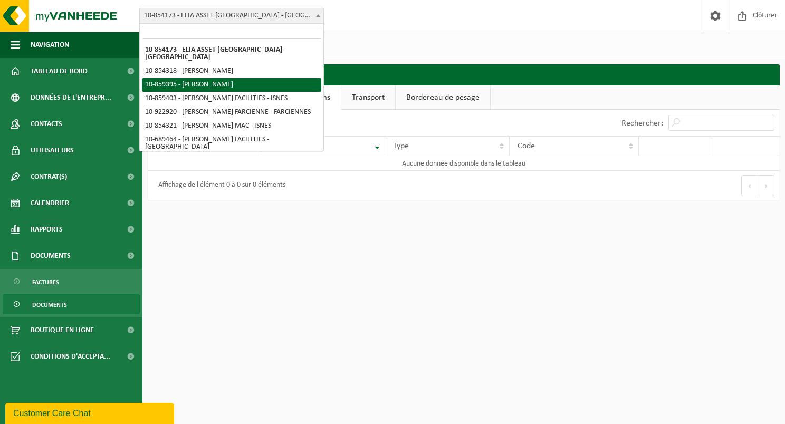
select select "99647"
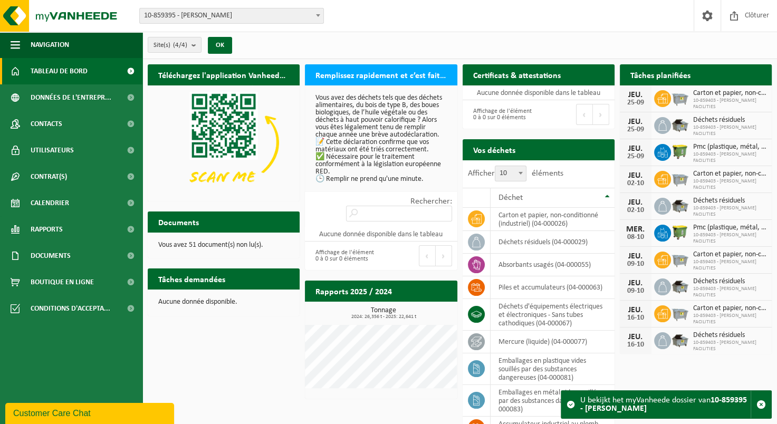
click at [234, 15] on span "10-859395 - [PERSON_NAME]" at bounding box center [232, 15] width 184 height 15
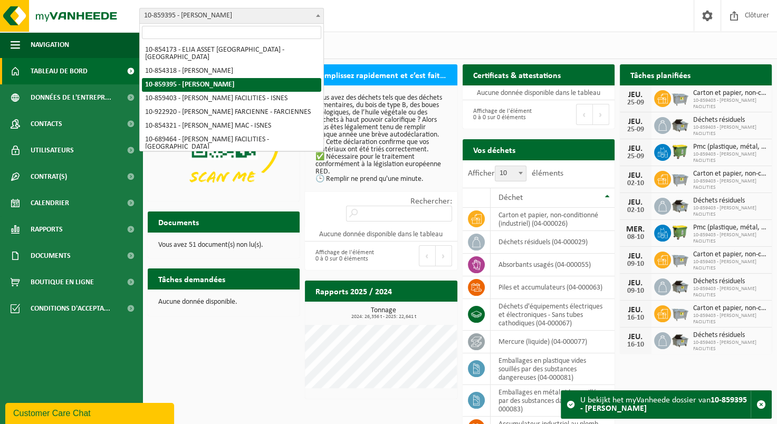
click at [234, 15] on span "10-859395 - [PERSON_NAME]" at bounding box center [232, 15] width 184 height 15
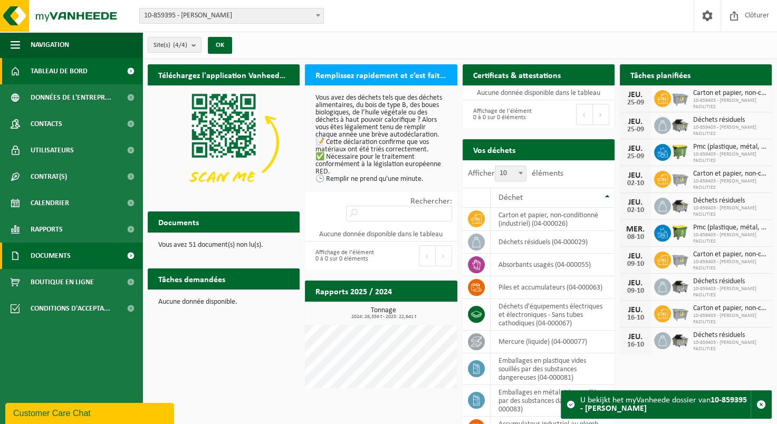
click at [88, 260] on link "Documents" at bounding box center [71, 256] width 143 height 26
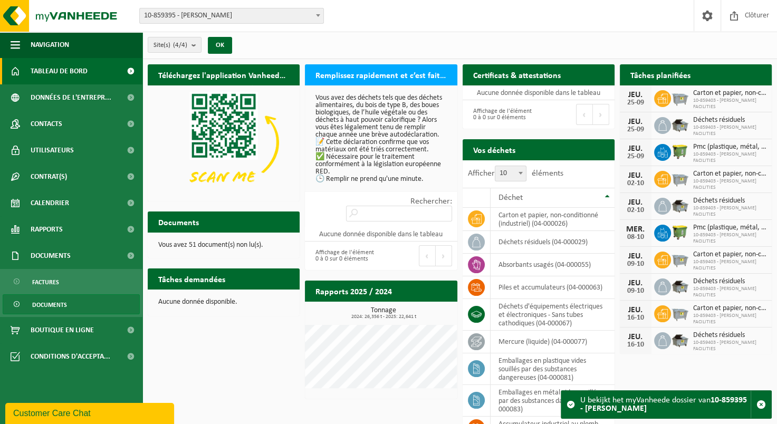
click at [67, 302] on link "Documents" at bounding box center [71, 305] width 137 height 20
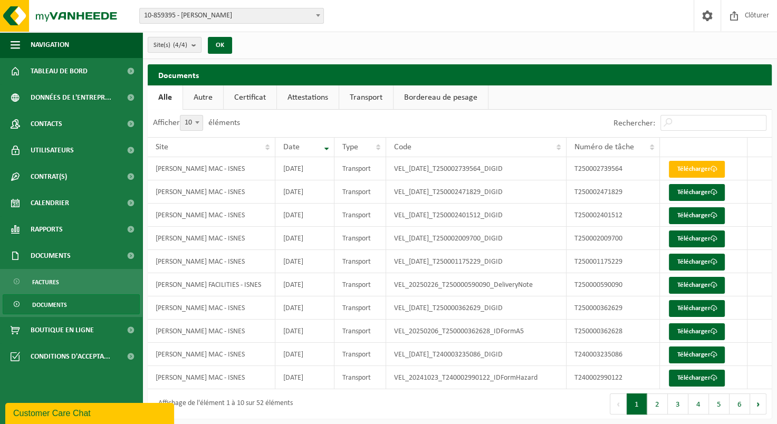
click at [195, 44] on b "submit" at bounding box center [197, 44] width 10 height 15
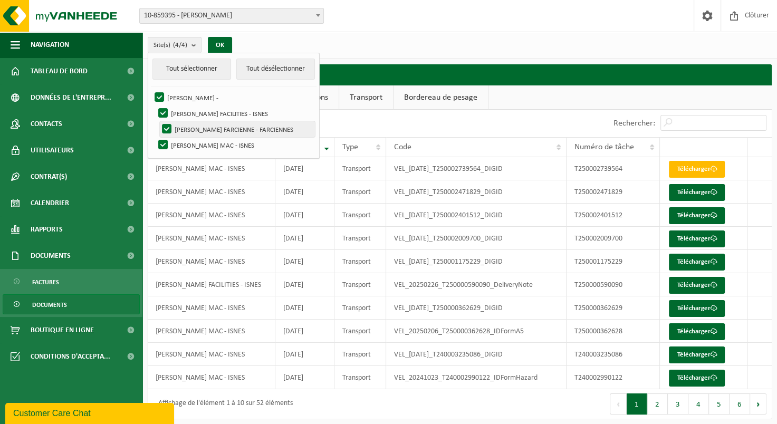
click at [169, 131] on label "[PERSON_NAME] FARCIENNE - FARCIENNES" at bounding box center [237, 129] width 155 height 16
click at [158, 121] on input "[PERSON_NAME] FARCIENNE - FARCIENNES" at bounding box center [158, 121] width 1 height 1
checkbox input "false"
click at [219, 44] on button "OK" at bounding box center [220, 45] width 24 height 17
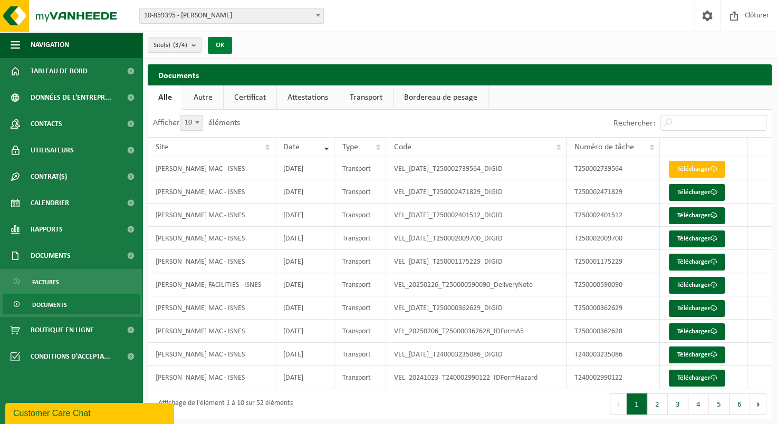
click at [219, 44] on button "OK" at bounding box center [220, 45] width 24 height 17
click at [296, 105] on link "Attestations" at bounding box center [308, 98] width 62 height 24
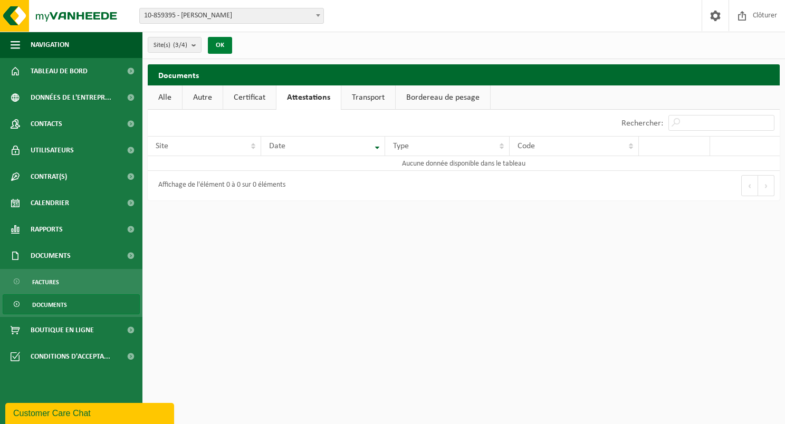
click at [209, 46] on button "OK" at bounding box center [220, 45] width 24 height 17
click at [213, 45] on button "OK" at bounding box center [220, 45] width 24 height 17
click at [302, 21] on span "10-859395 - [PERSON_NAME]" at bounding box center [232, 15] width 184 height 15
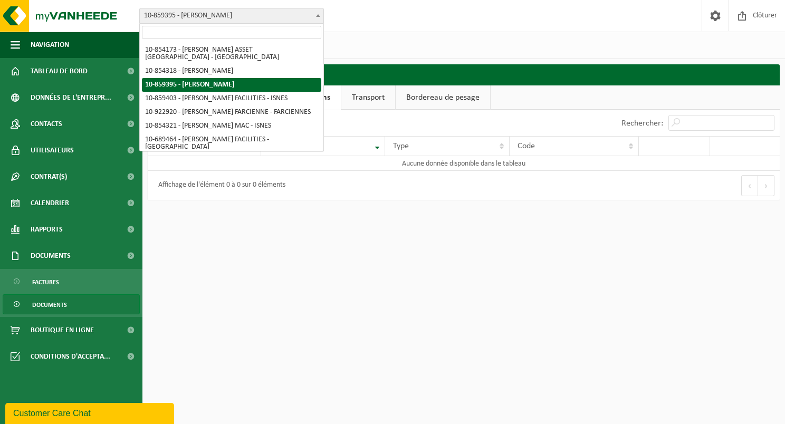
click at [393, 102] on link "Transport" at bounding box center [368, 98] width 54 height 24
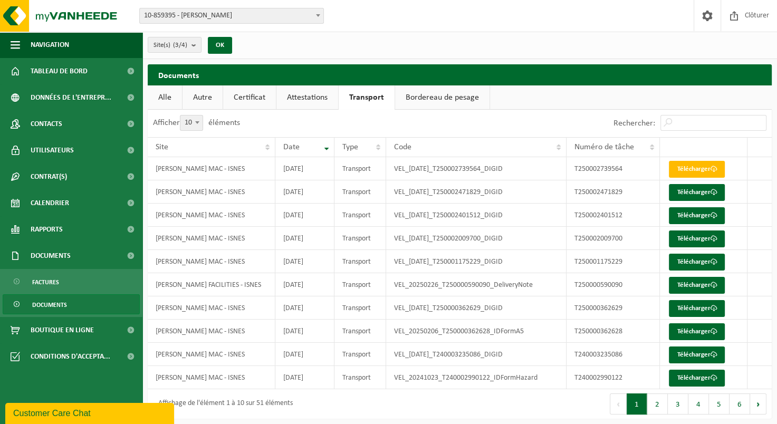
click at [315, 91] on link "Attestations" at bounding box center [308, 98] width 62 height 24
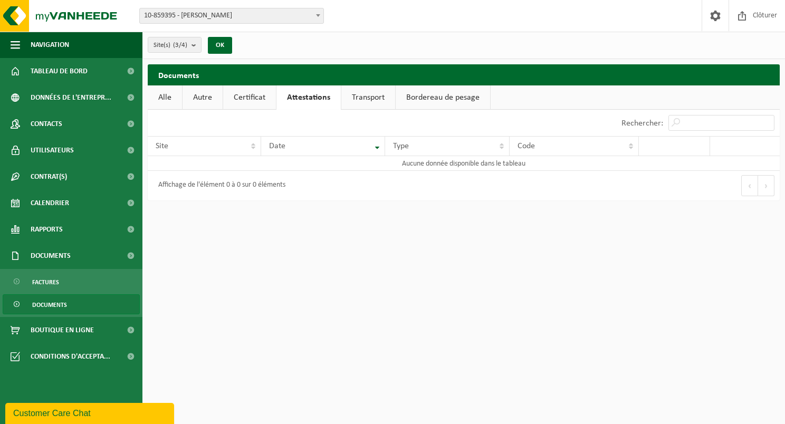
click at [378, 100] on link "Transport" at bounding box center [368, 98] width 54 height 24
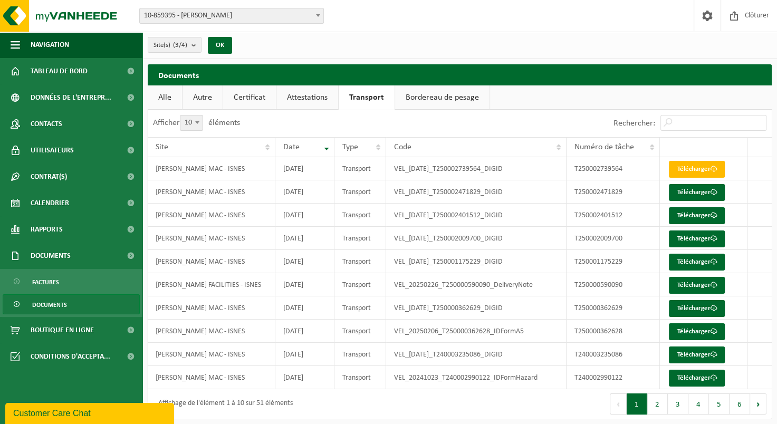
click at [246, 101] on link "Certificat" at bounding box center [249, 98] width 53 height 24
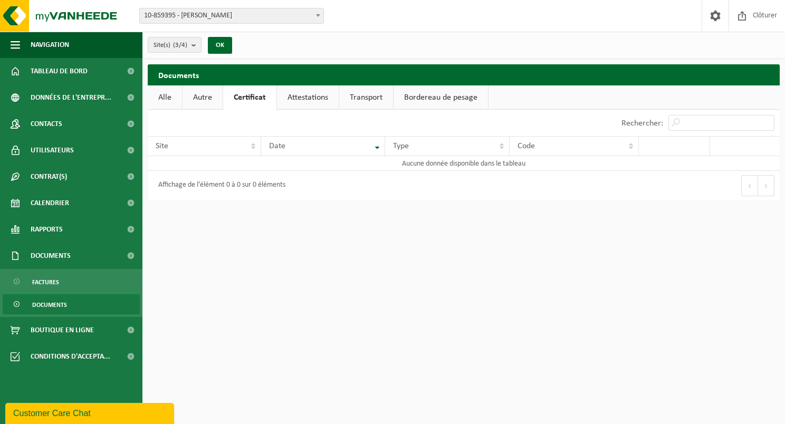
click at [366, 99] on link "Transport" at bounding box center [366, 98] width 54 height 24
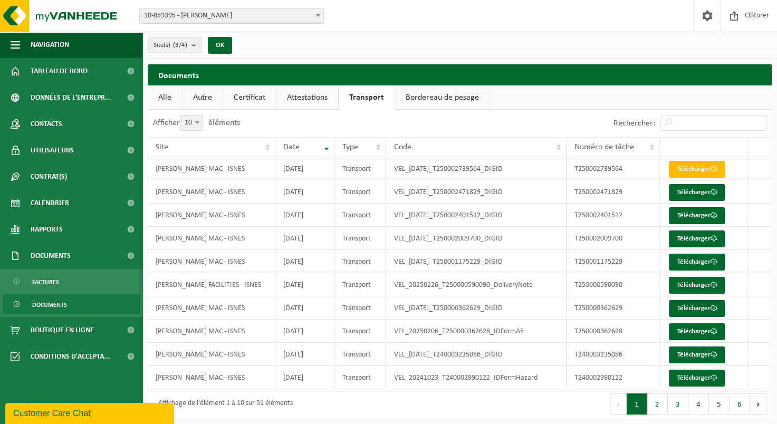
click at [194, 46] on b "submit" at bounding box center [197, 44] width 10 height 15
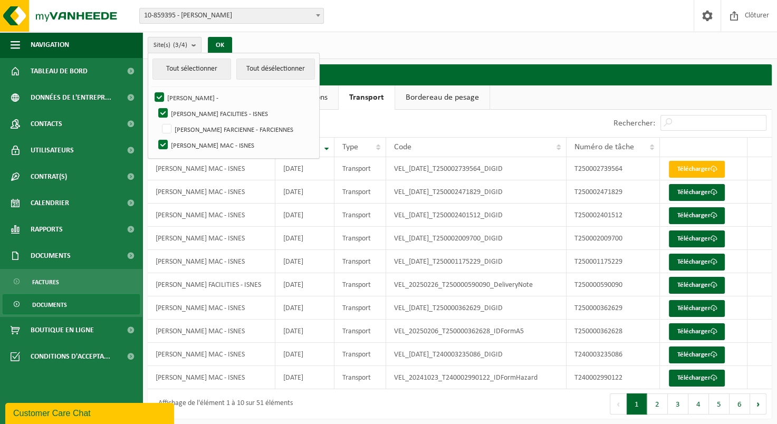
click at [194, 46] on b "submit" at bounding box center [197, 44] width 10 height 15
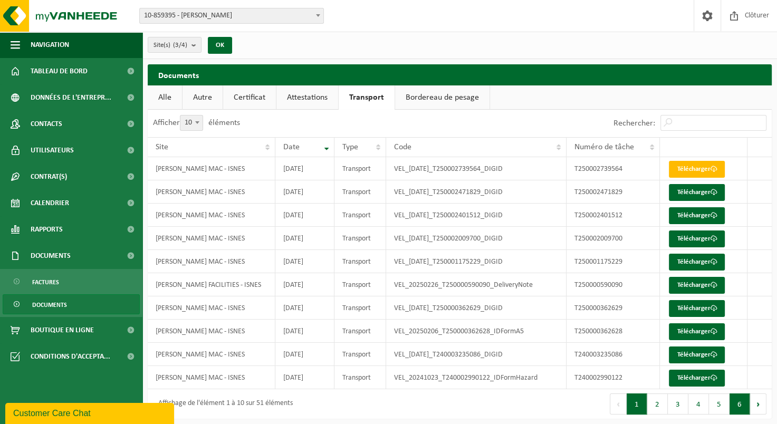
click at [740, 403] on button "6" at bounding box center [740, 404] width 21 height 21
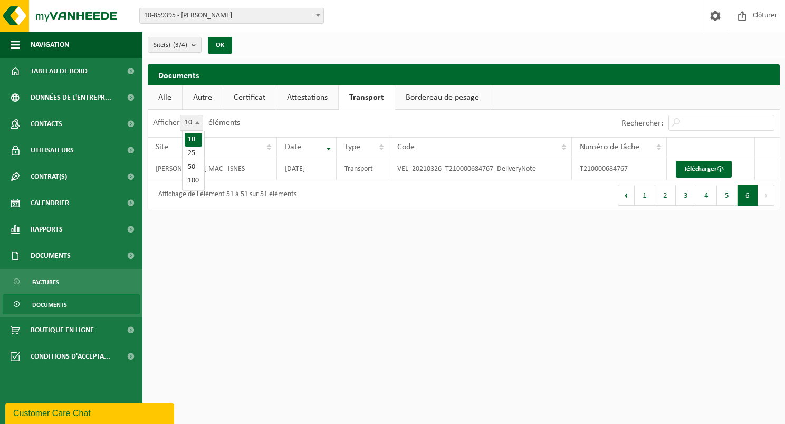
click at [193, 119] on span "10" at bounding box center [192, 123] width 22 height 15
click at [193, 116] on select "10 25 50 100" at bounding box center [199, 115] width 32 height 1
click at [193, 119] on span "10" at bounding box center [192, 123] width 22 height 15
click at [193, 116] on select "10 25 50 100" at bounding box center [199, 115] width 32 height 1
click at [262, 101] on link "Certificat" at bounding box center [249, 98] width 53 height 24
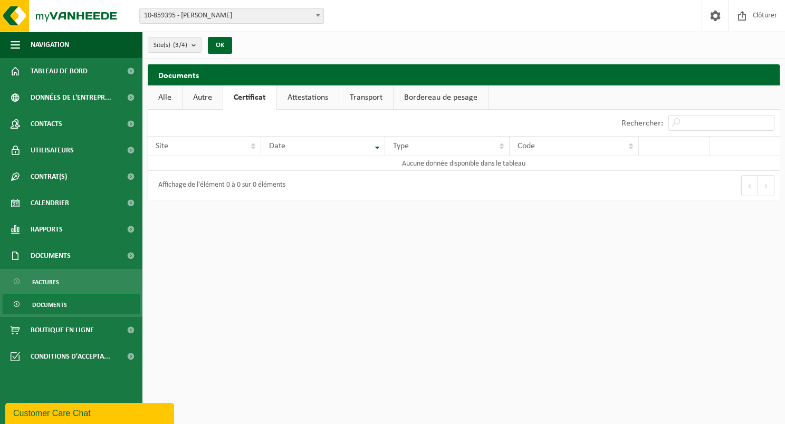
click at [302, 97] on link "Attestations" at bounding box center [308, 98] width 62 height 24
click at [226, 46] on button "OK" at bounding box center [220, 45] width 24 height 17
click at [374, 102] on link "Transport" at bounding box center [368, 98] width 54 height 24
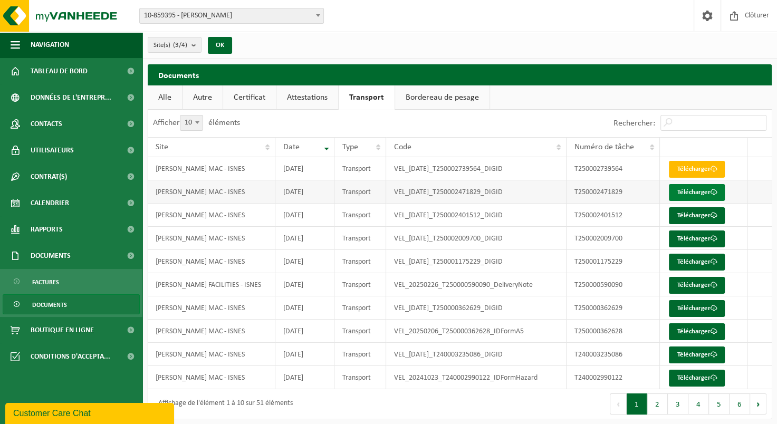
click at [691, 194] on link "Télécharger" at bounding box center [697, 192] width 56 height 17
click at [239, 101] on link "Certificat" at bounding box center [249, 98] width 53 height 24
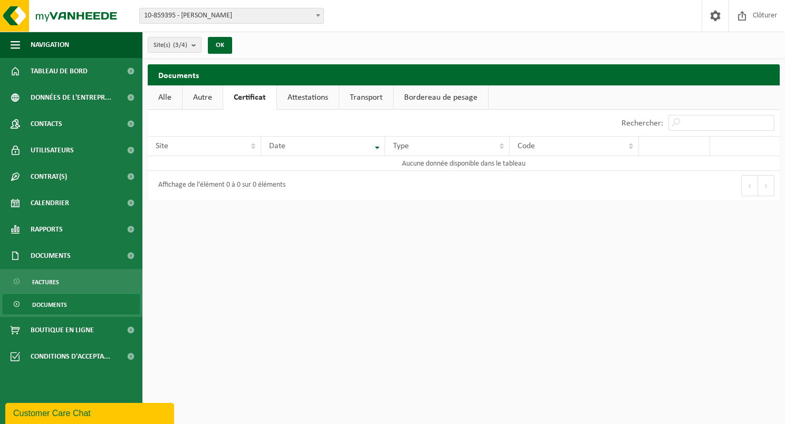
click at [347, 103] on link "Transport" at bounding box center [366, 98] width 54 height 24
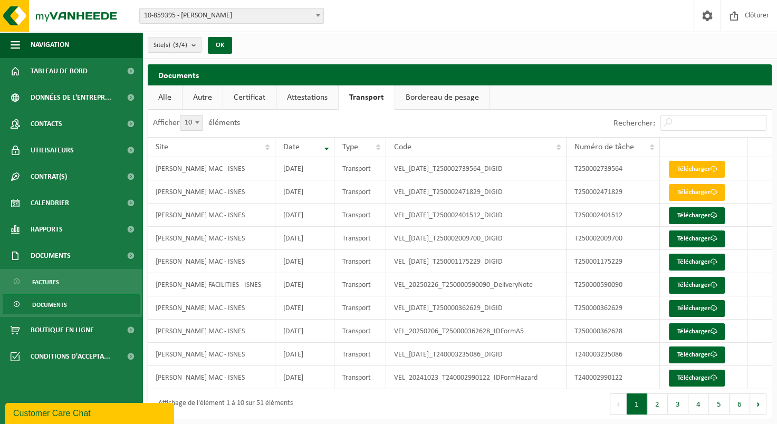
click at [105, 303] on link "Documents" at bounding box center [71, 305] width 137 height 20
click at [704, 238] on link "Télécharger" at bounding box center [697, 239] width 56 height 17
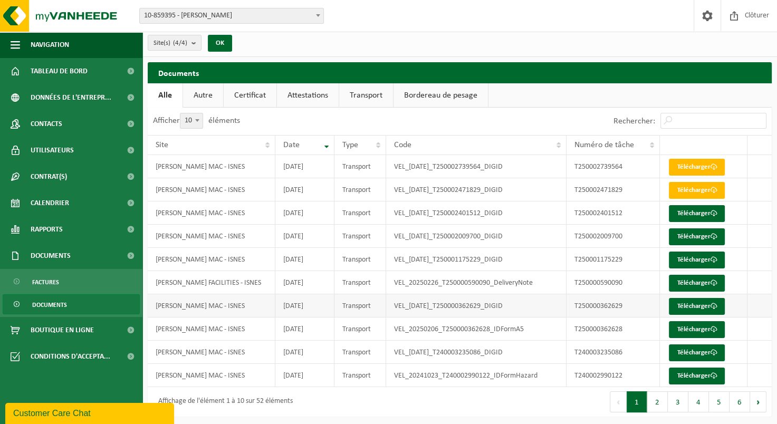
scroll to position [3, 0]
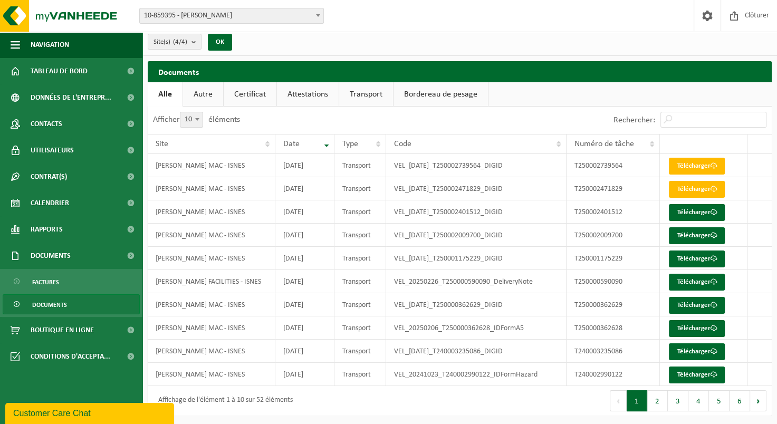
click at [211, 95] on link "Autre" at bounding box center [203, 94] width 40 height 24
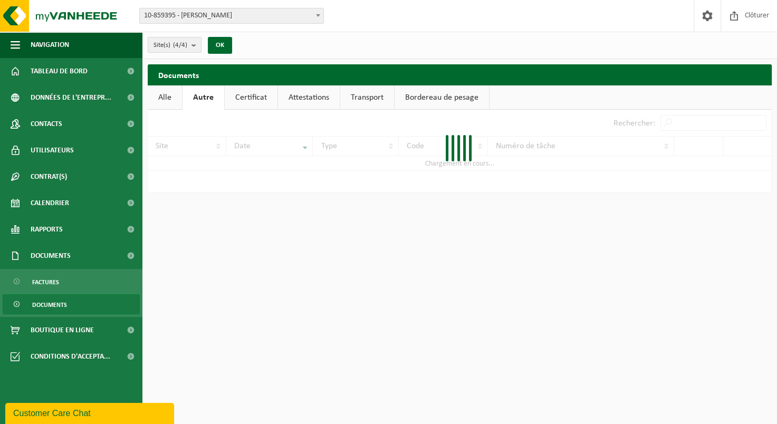
scroll to position [0, 0]
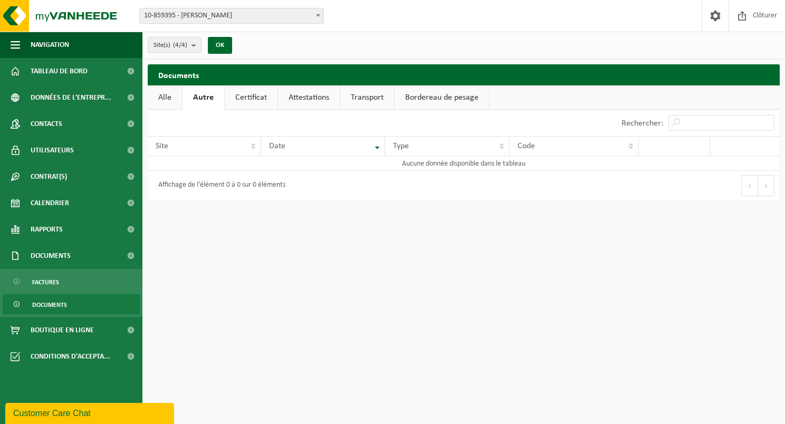
click at [171, 98] on link "Alle" at bounding box center [165, 98] width 34 height 24
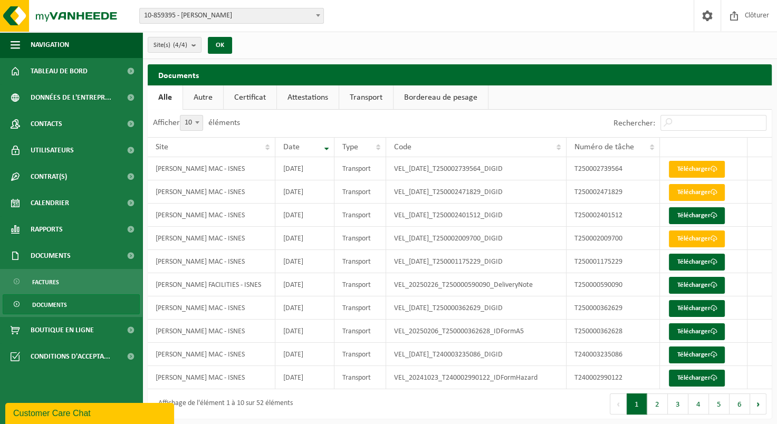
click at [114, 302] on link "Documents" at bounding box center [71, 305] width 137 height 20
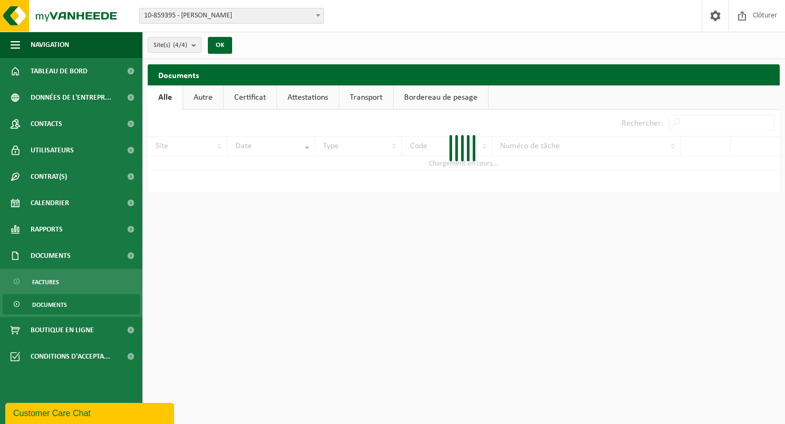
click at [63, 306] on span "Documents" at bounding box center [49, 305] width 35 height 20
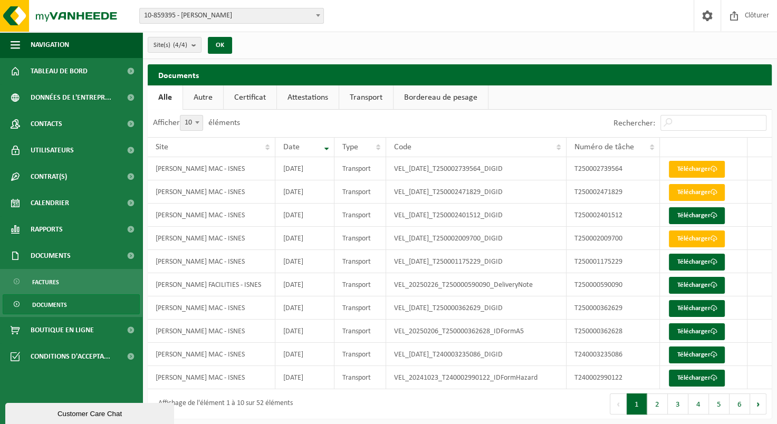
click at [450, 25] on div "Site: 10-854173 - ELIA ASSET [GEOGRAPHIC_DATA] - [GEOGRAPHIC_DATA] 10-854318 - …" at bounding box center [388, 16] width 777 height 32
click at [765, 18] on span "Clôturer" at bounding box center [758, 15] width 30 height 31
